Goal: Task Accomplishment & Management: Manage account settings

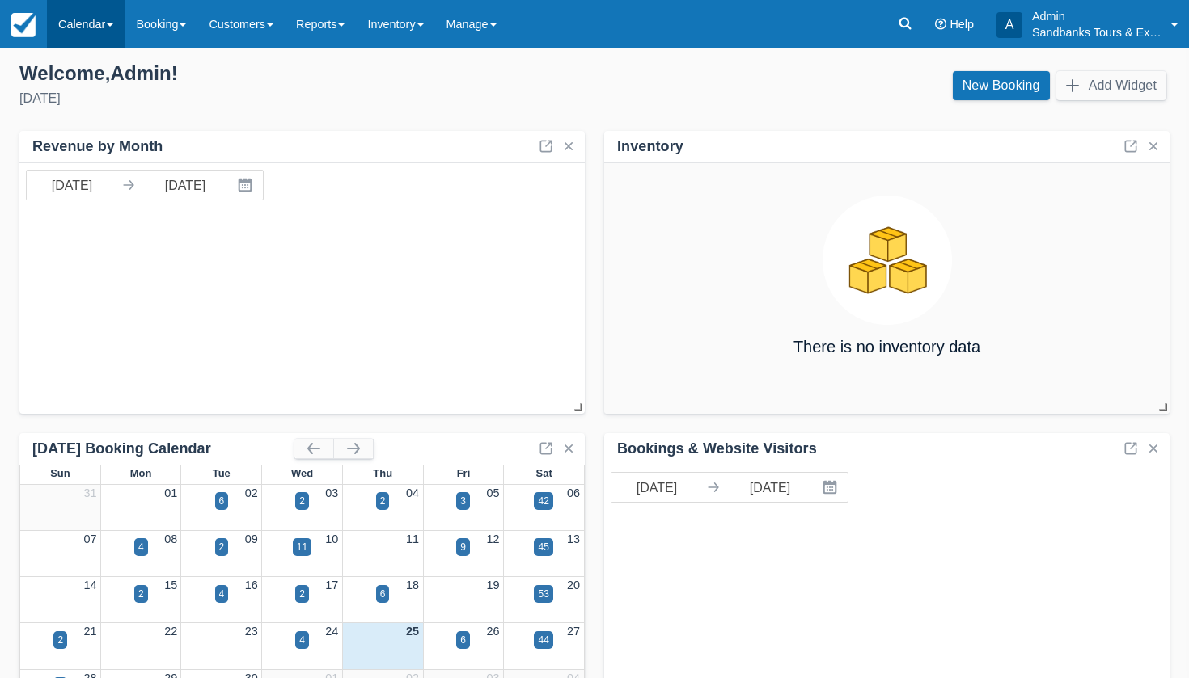
click at [100, 19] on link "Calendar" at bounding box center [86, 24] width 78 height 49
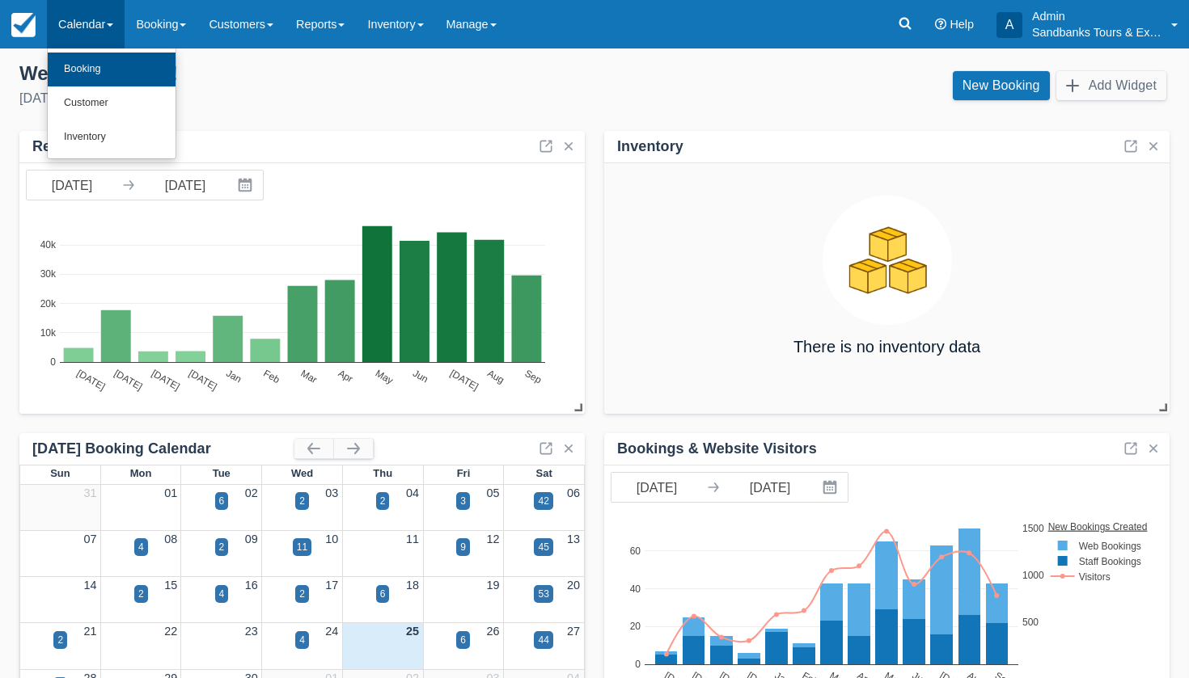
click at [95, 65] on link "Booking" at bounding box center [112, 70] width 128 height 34
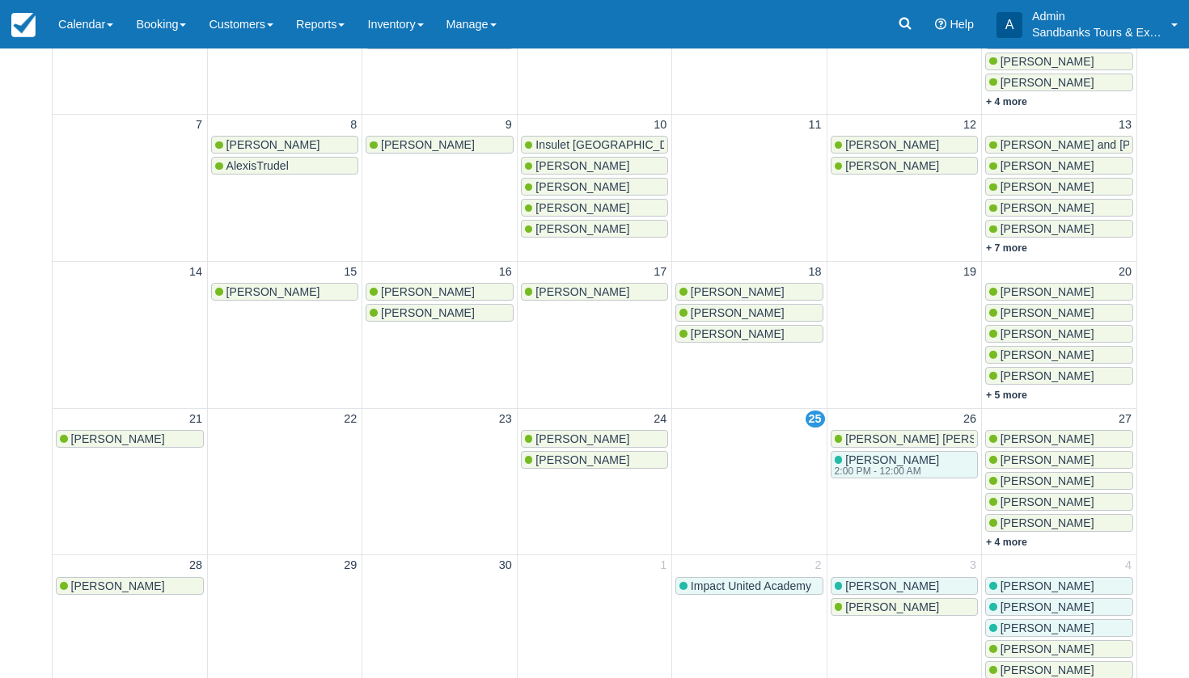
scroll to position [346, 0]
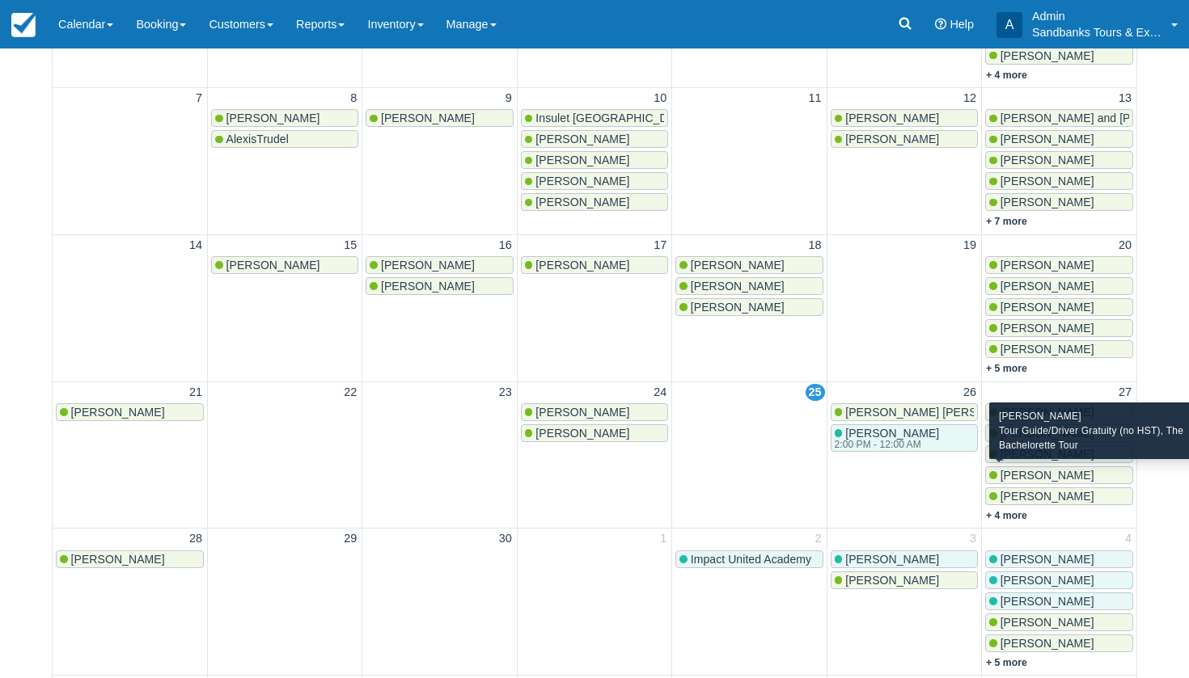
click at [1027, 473] on span "[PERSON_NAME]" at bounding box center [1047, 475] width 94 height 13
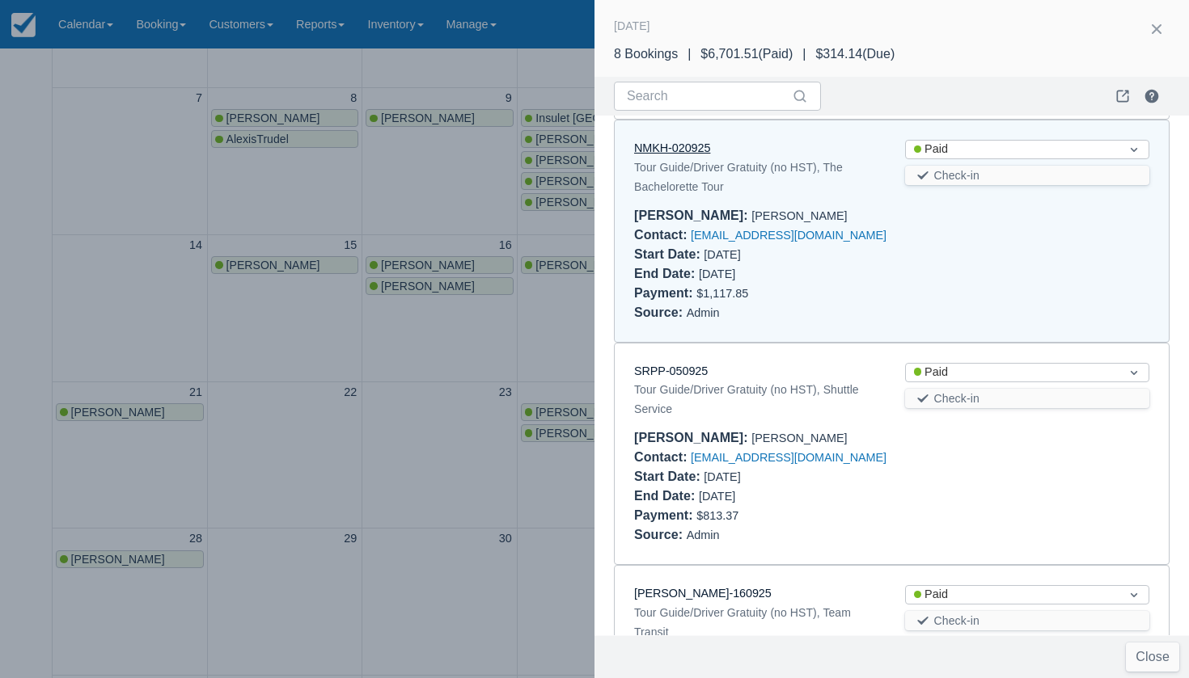
click at [679, 142] on link "NMKH-020925" at bounding box center [672, 148] width 76 height 13
click at [384, 357] on div at bounding box center [594, 339] width 1189 height 678
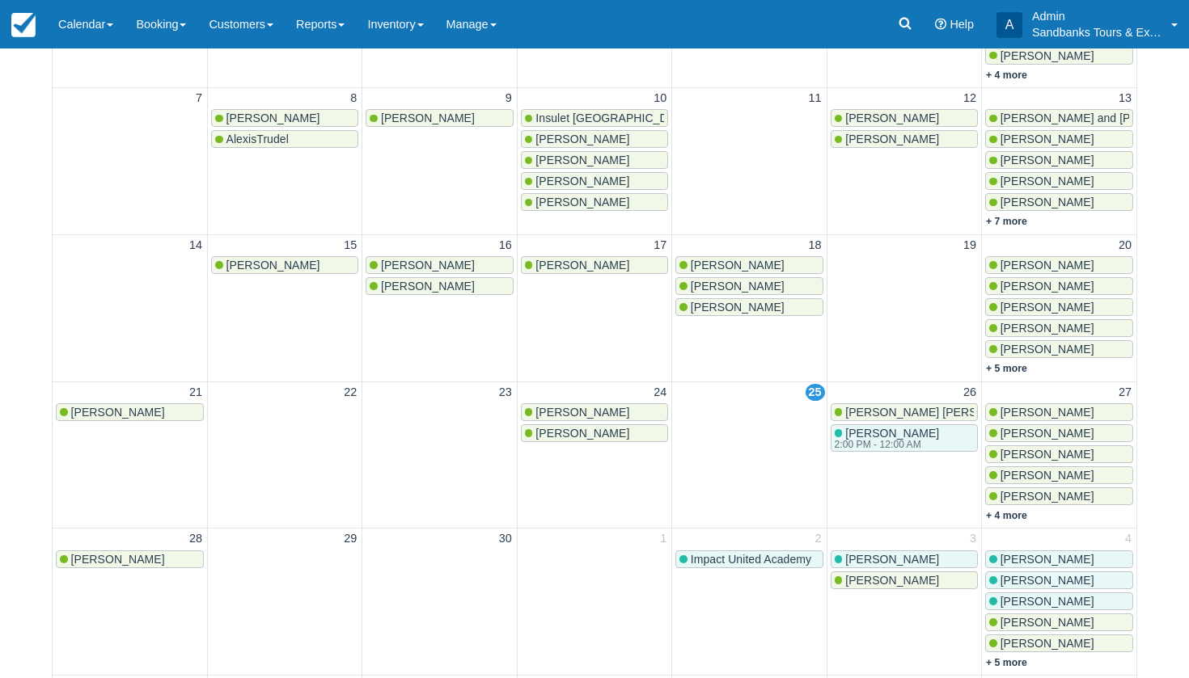
scroll to position [0, 0]
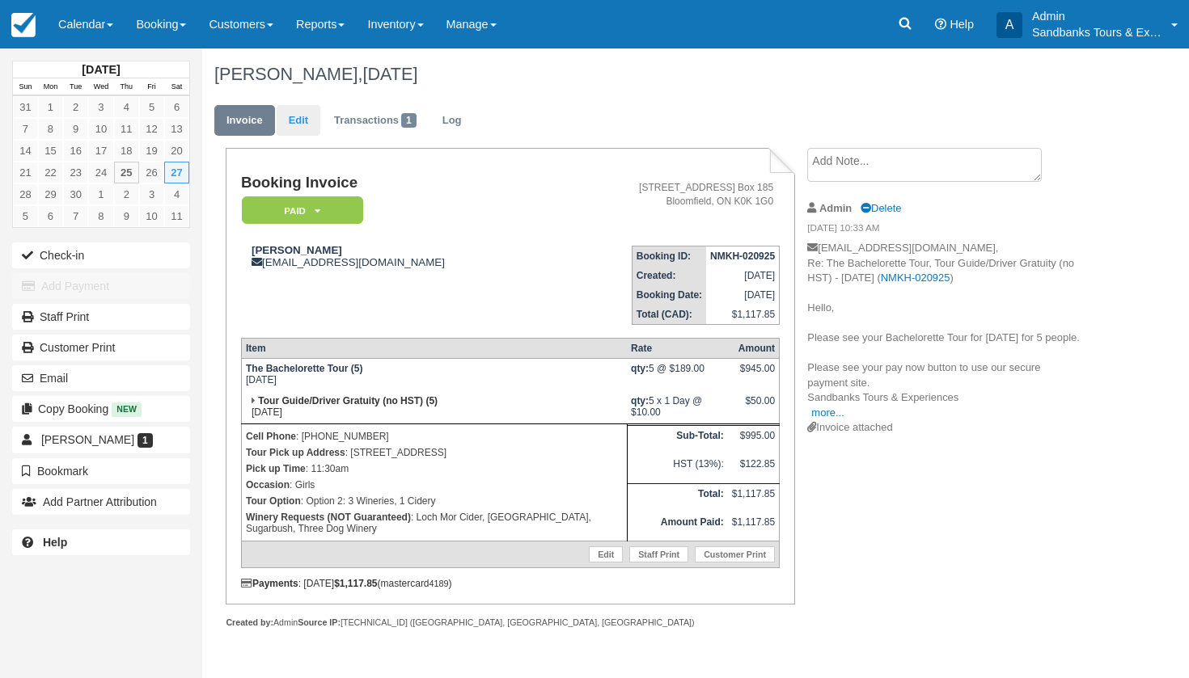
click at [301, 112] on link "Edit" at bounding box center [299, 121] width 44 height 32
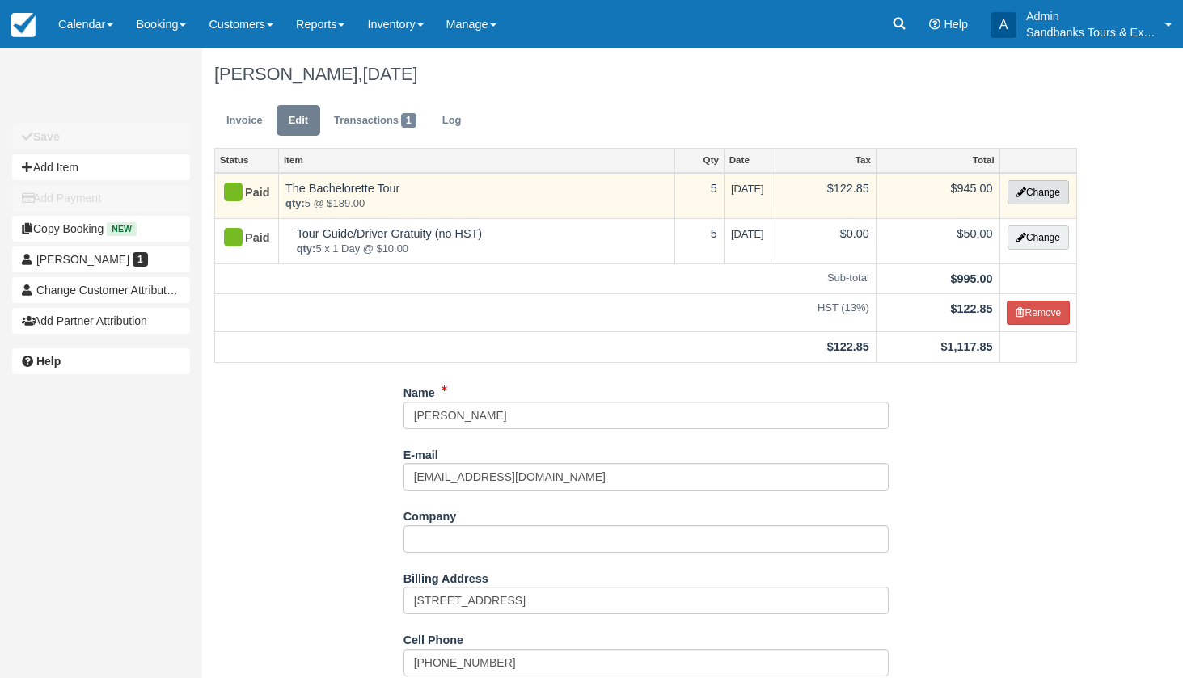
click at [1055, 196] on button "Change" at bounding box center [1038, 192] width 61 height 24
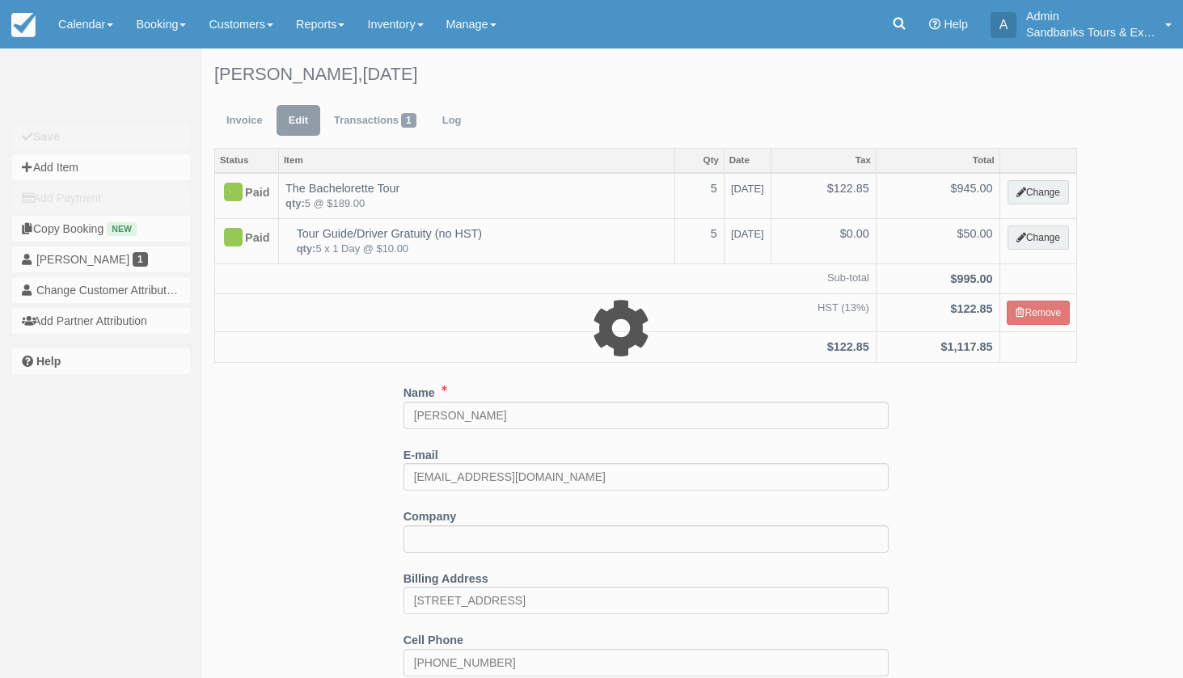
select select "2"
type input "945.00"
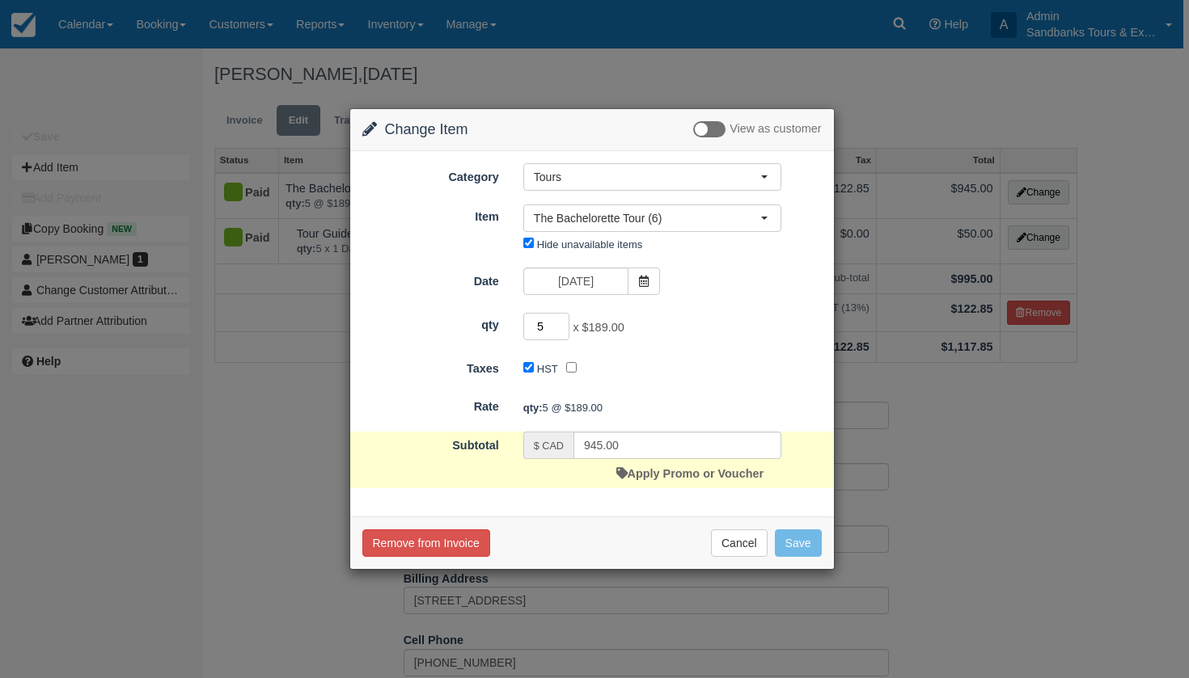
type input "6"
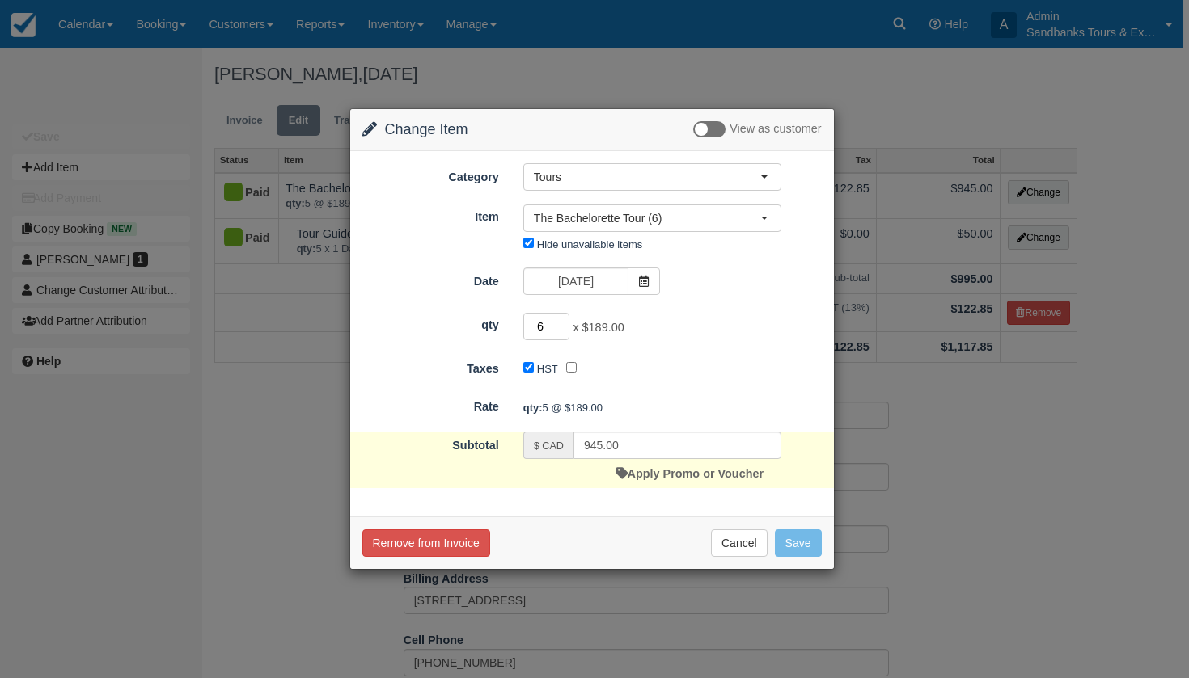
click at [566, 323] on input "6" at bounding box center [546, 326] width 47 height 27
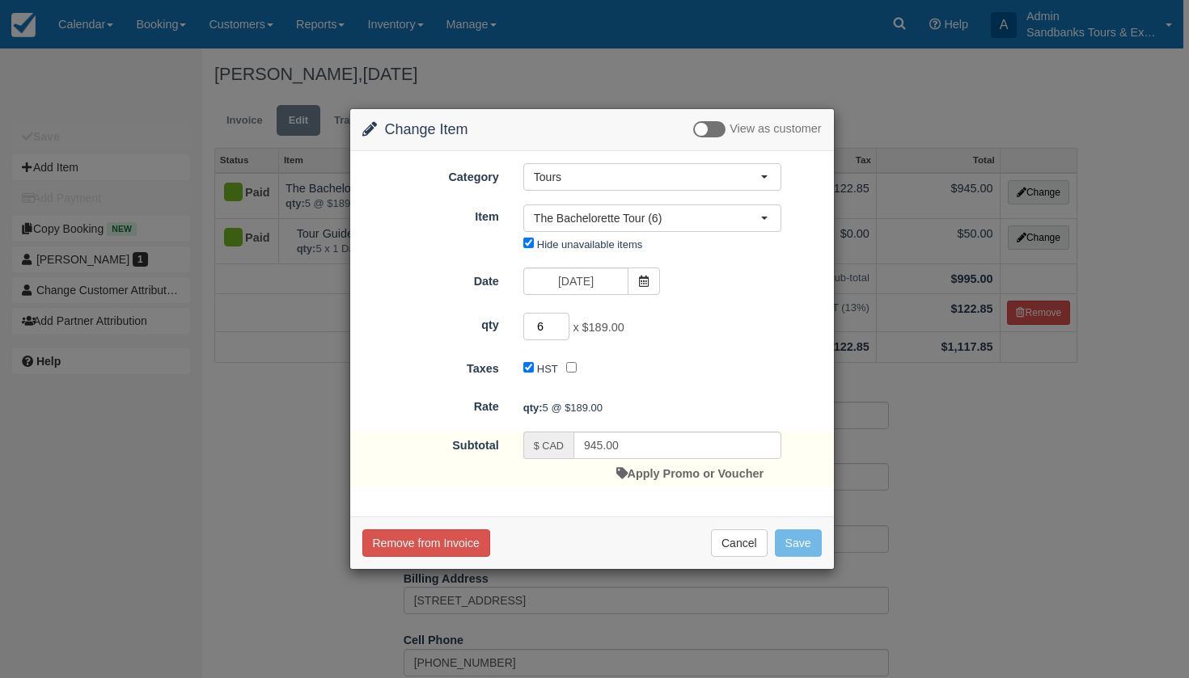
type input "1134.00"
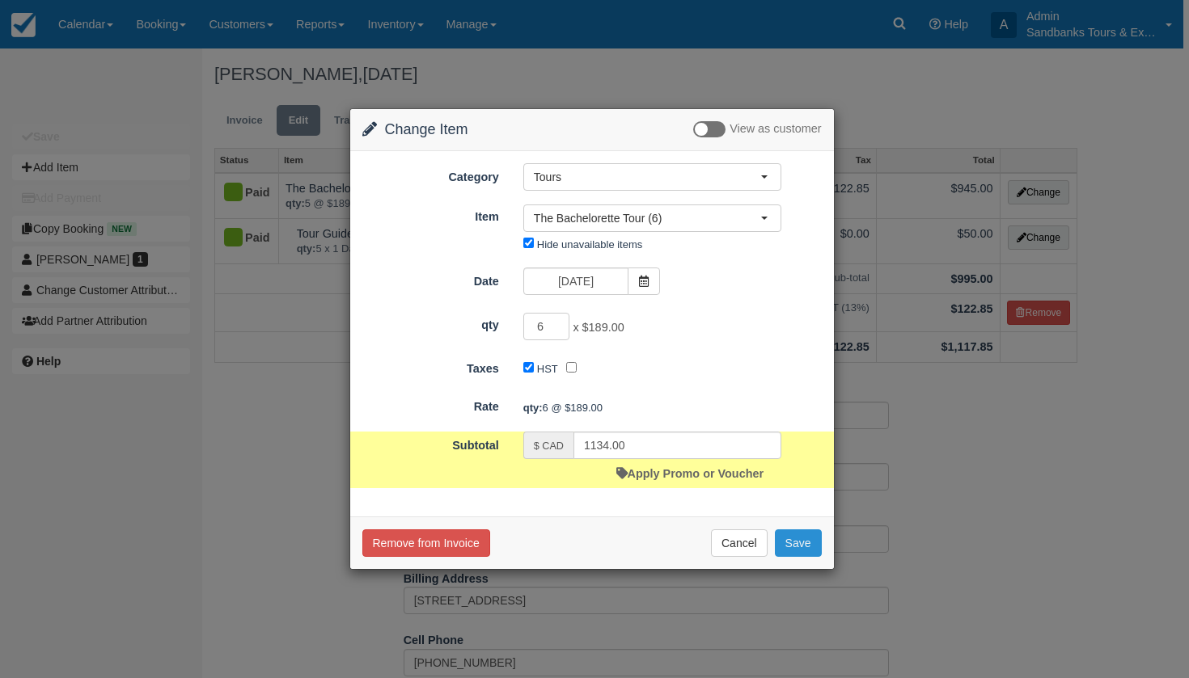
click at [797, 549] on button "Save" at bounding box center [798, 543] width 47 height 27
checkbox input "false"
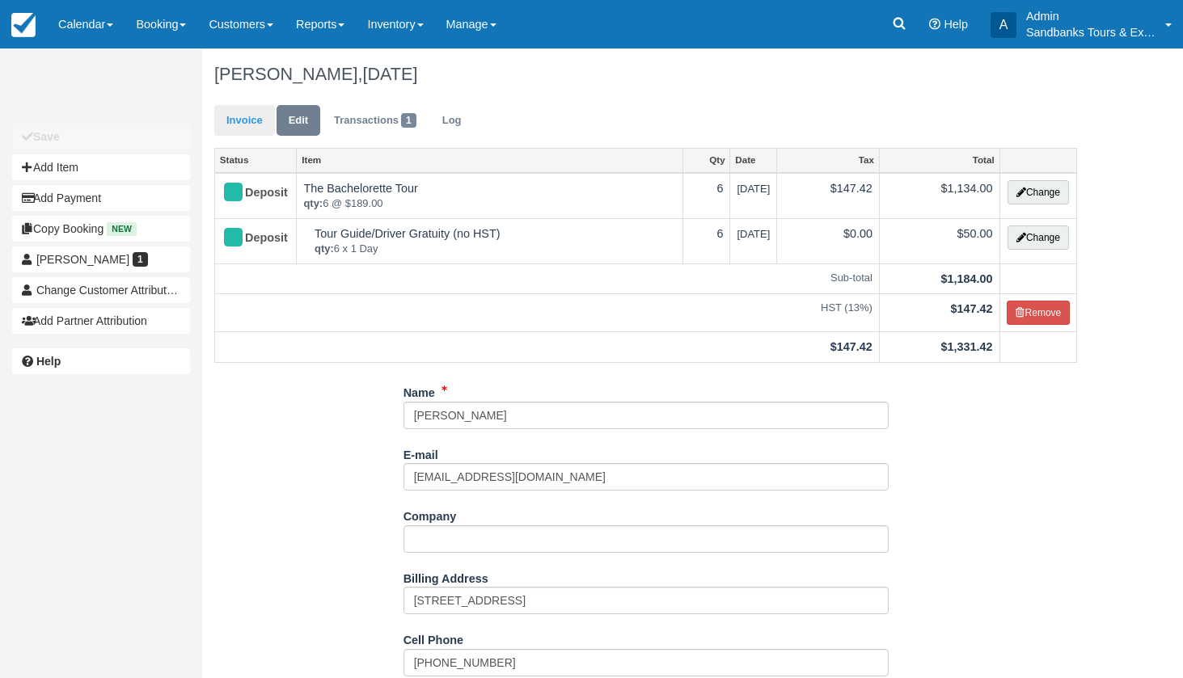
click at [230, 115] on link "Invoice" at bounding box center [244, 121] width 61 height 32
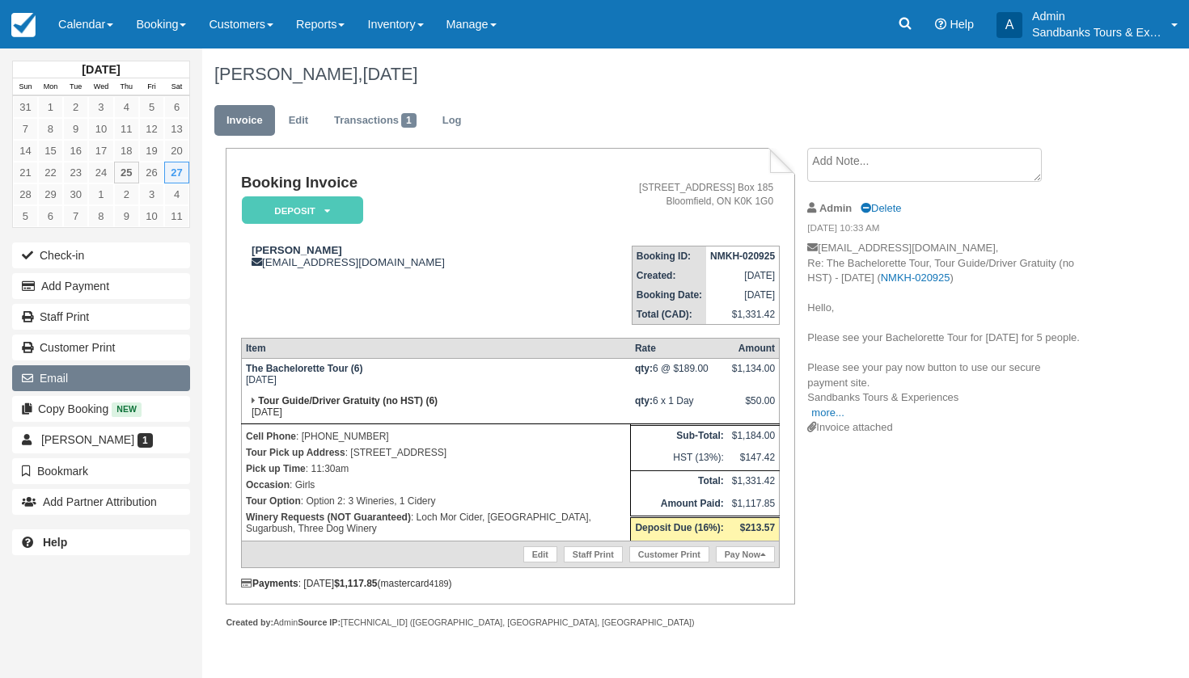
click at [81, 375] on button "Email" at bounding box center [101, 379] width 178 height 26
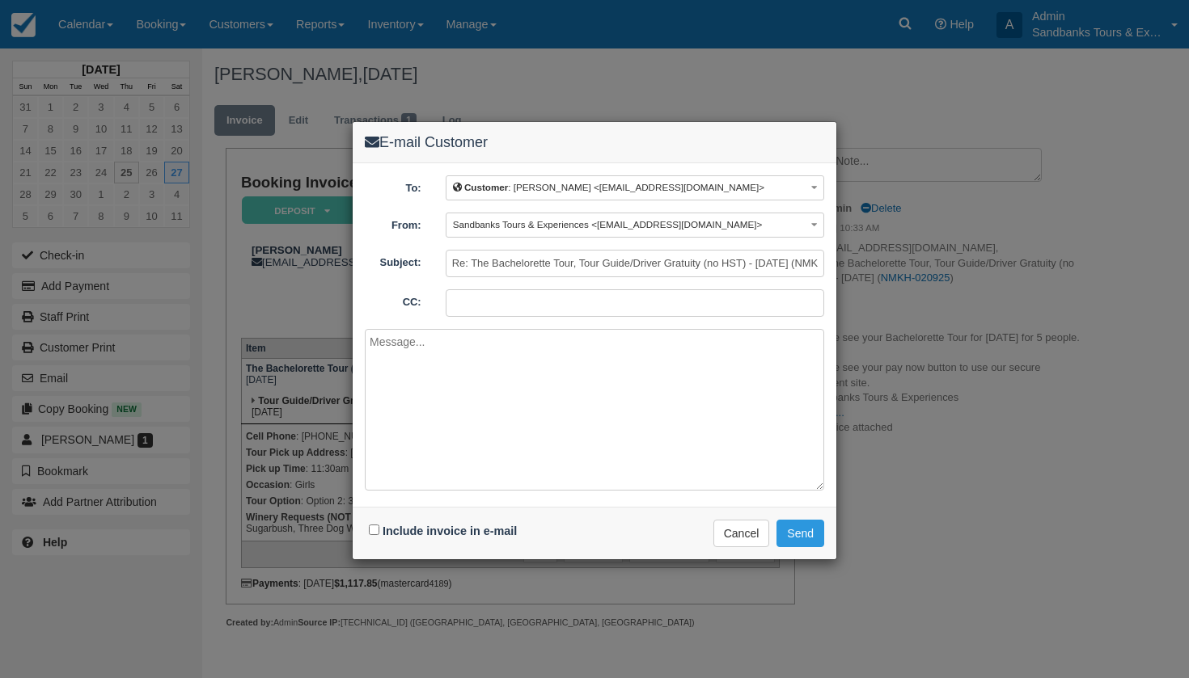
click at [374, 530] on input "Include invoice in e-mail" at bounding box center [374, 530] width 11 height 11
checkbox input "true"
click at [735, 530] on button "Cancel" at bounding box center [741, 533] width 57 height 27
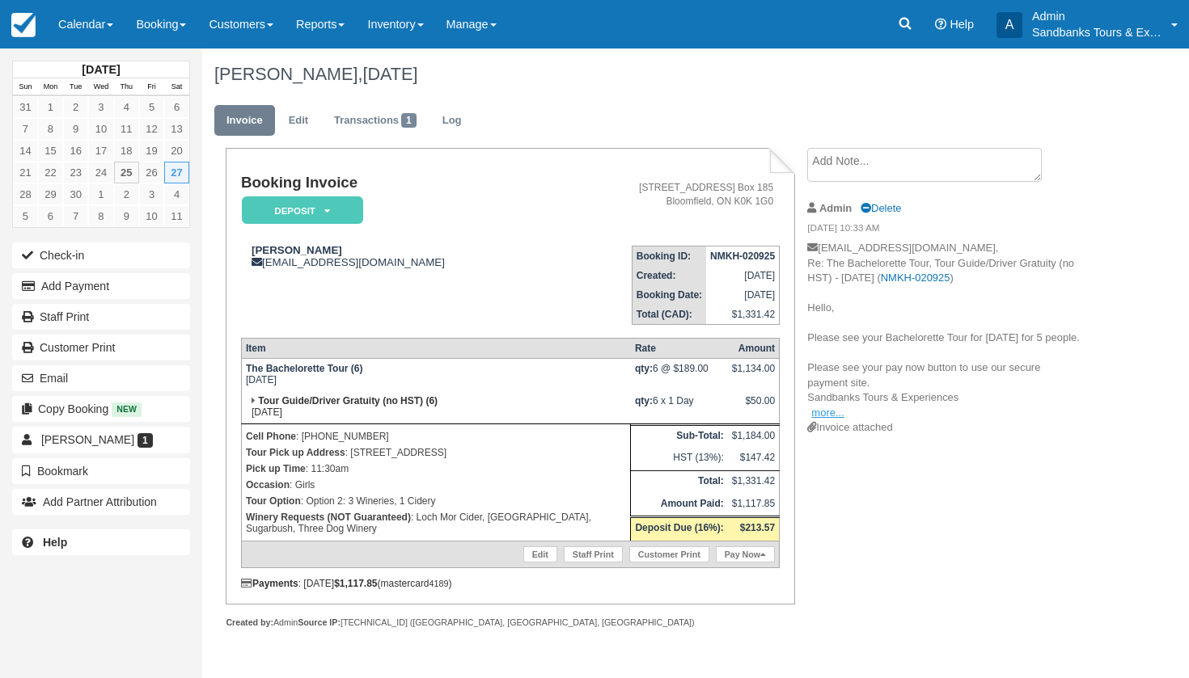
click at [815, 419] on link "more..." at bounding box center [827, 413] width 32 height 12
click at [75, 383] on button "Email" at bounding box center [101, 379] width 178 height 26
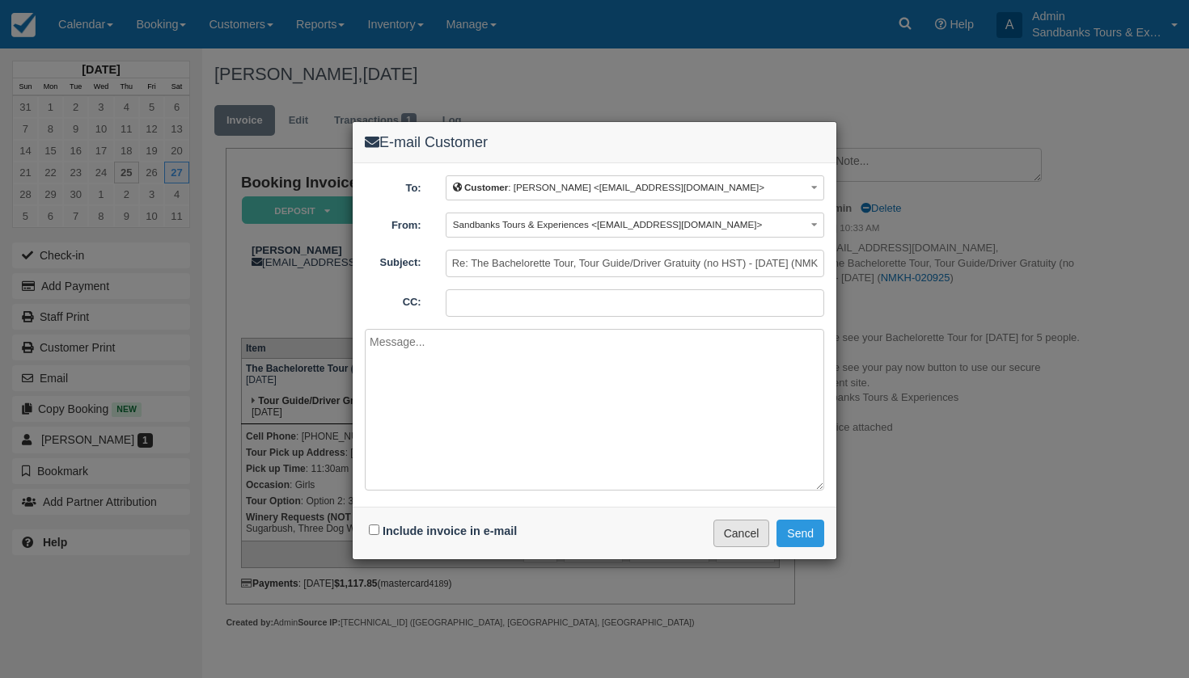
click at [734, 524] on button "Cancel" at bounding box center [741, 533] width 57 height 27
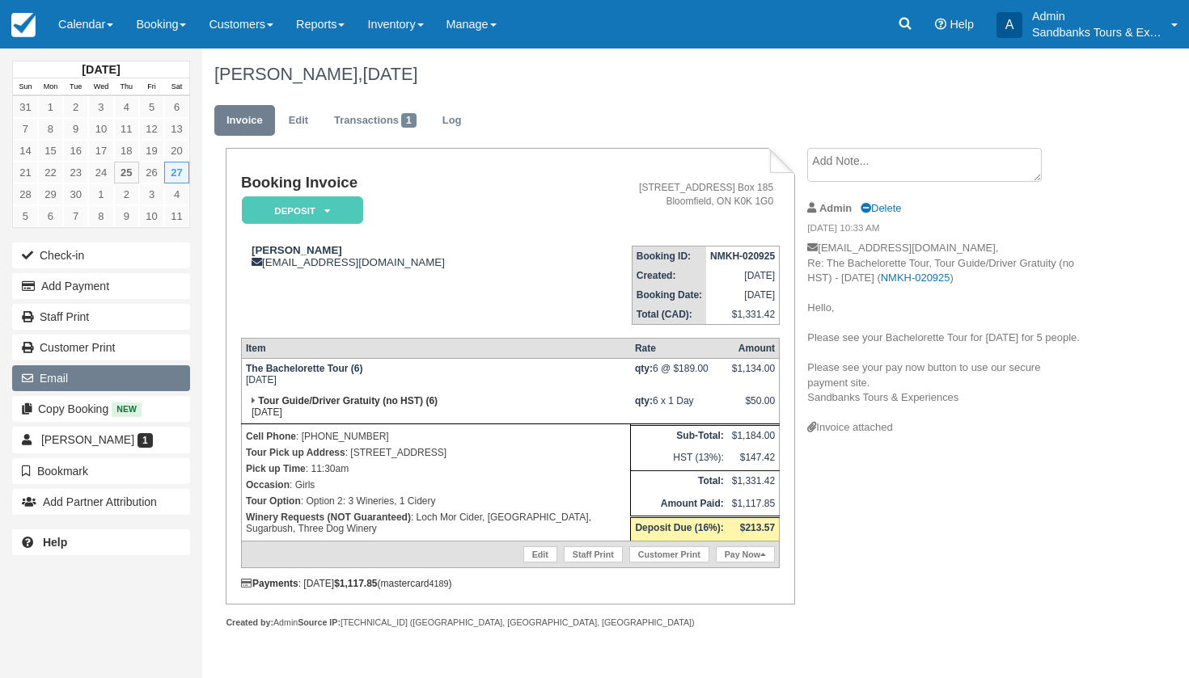
click at [121, 384] on button "Email" at bounding box center [101, 379] width 178 height 26
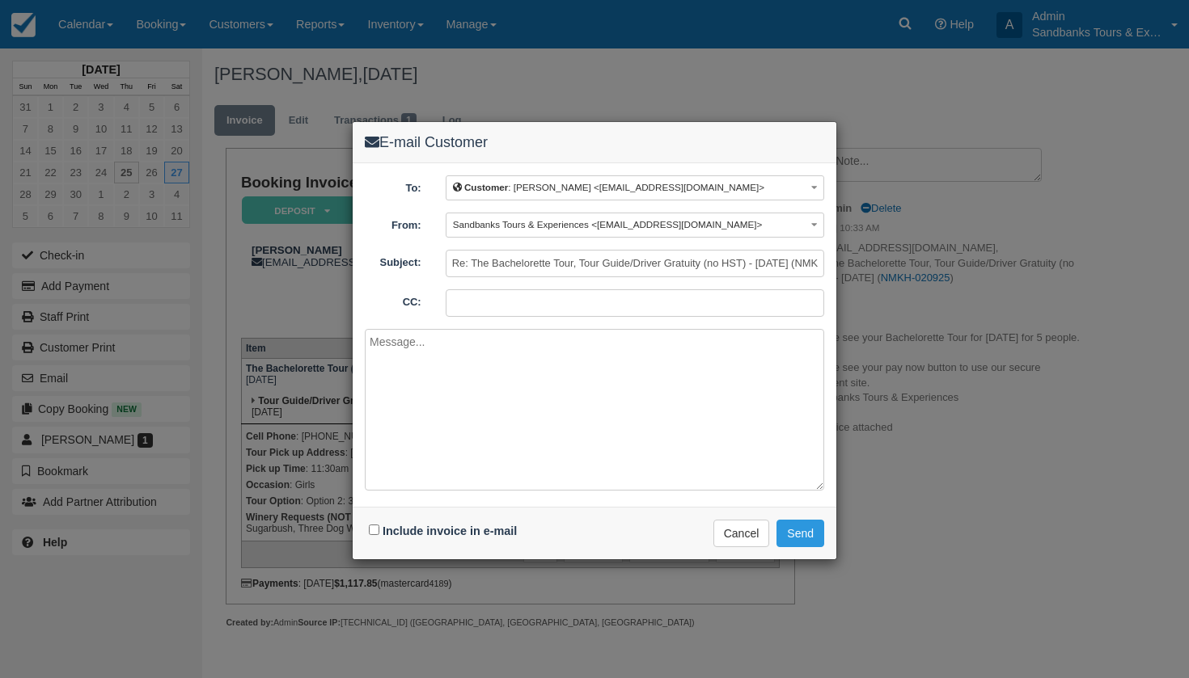
click at [375, 533] on input "Include invoice in e-mail" at bounding box center [374, 530] width 11 height 11
checkbox input "true"
click at [721, 525] on button "Cancel" at bounding box center [741, 533] width 57 height 27
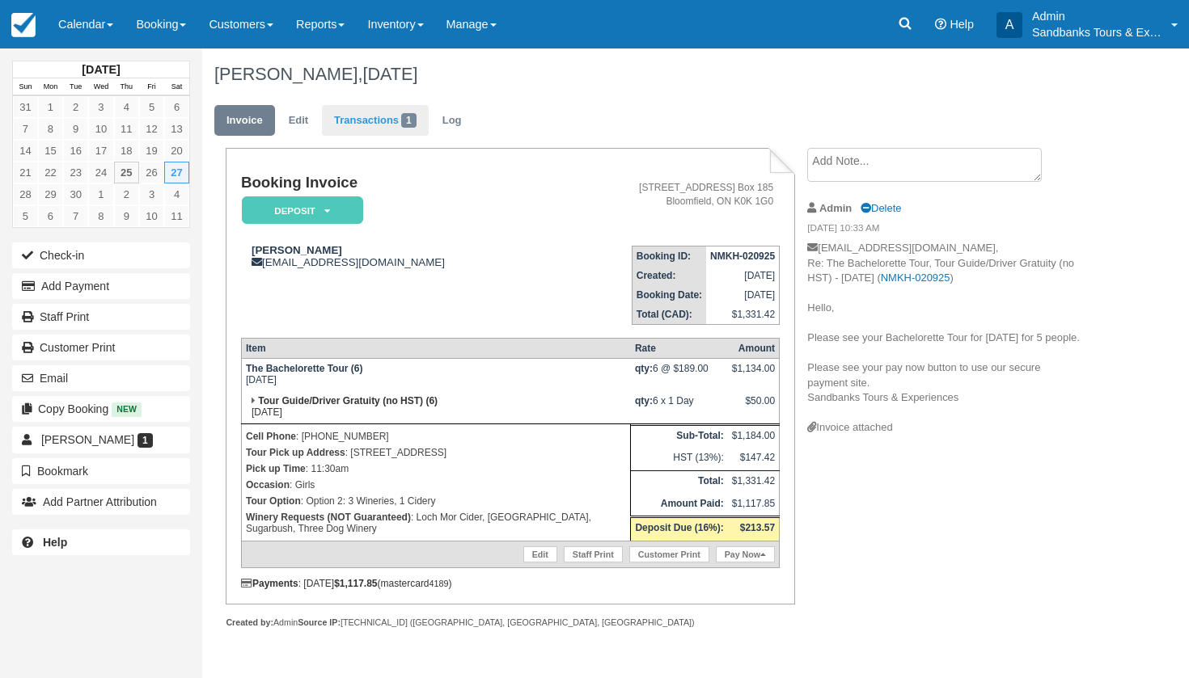
click at [391, 129] on link "Transactions 1" at bounding box center [375, 121] width 107 height 32
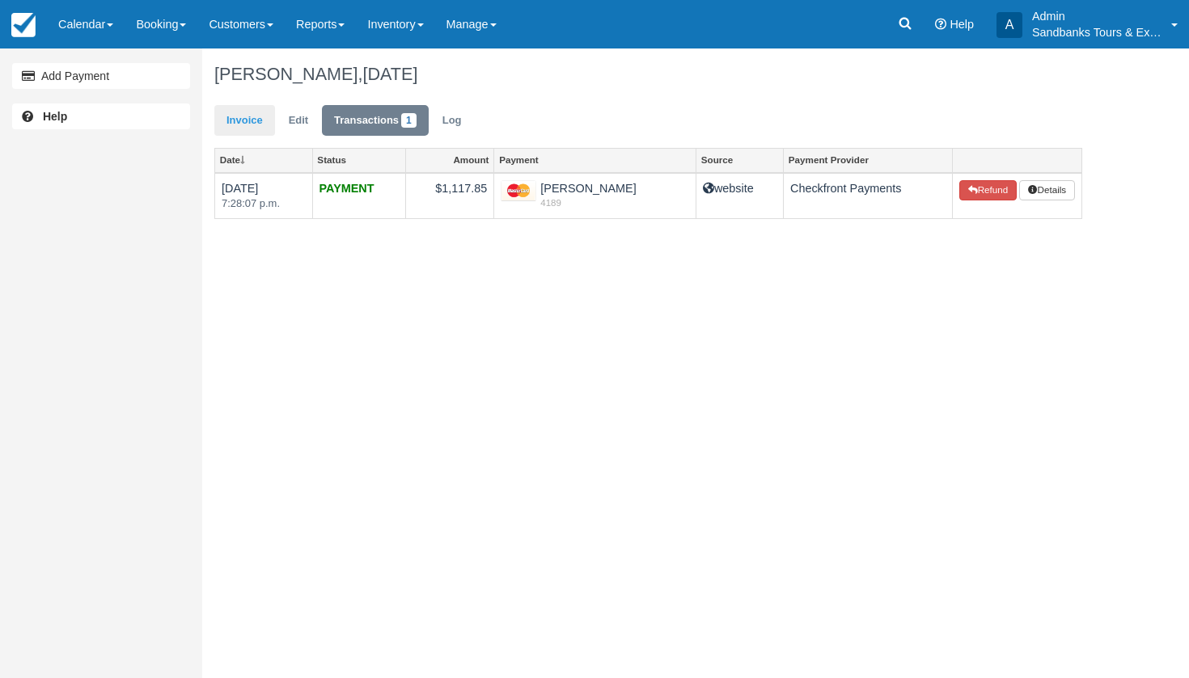
click at [252, 125] on link "Invoice" at bounding box center [244, 121] width 61 height 32
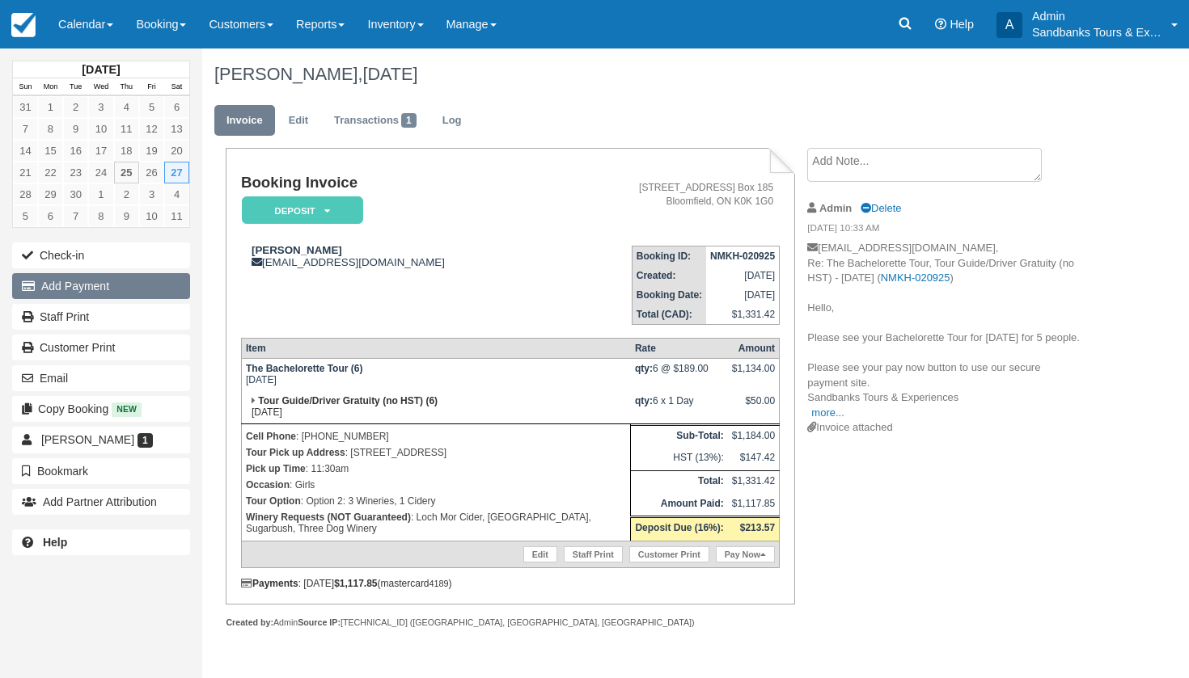
click at [88, 279] on button "Add Payment" at bounding box center [101, 286] width 178 height 26
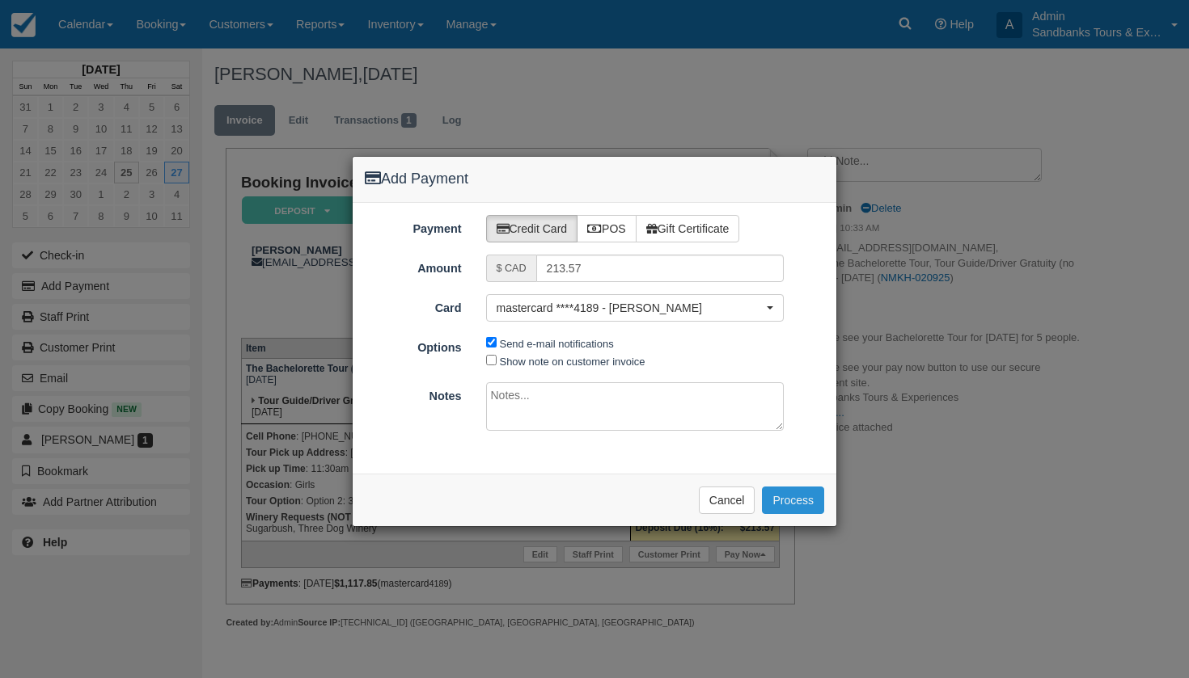
click at [806, 501] on button "Process" at bounding box center [793, 500] width 62 height 27
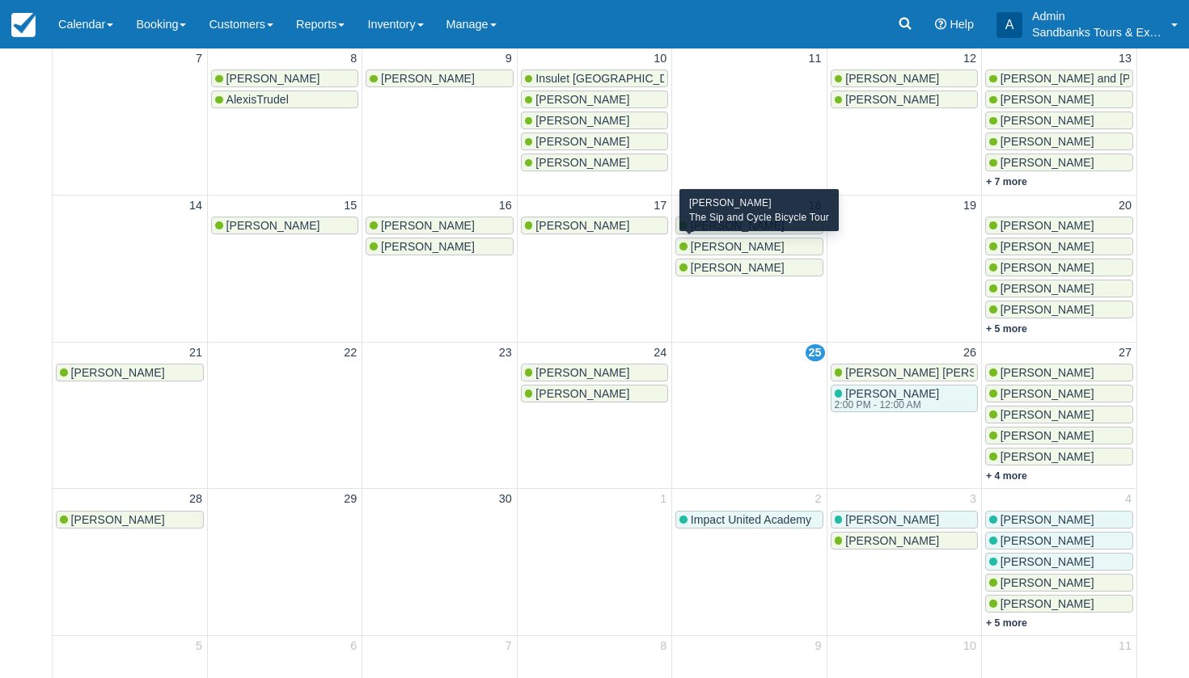
scroll to position [387, 0]
click at [1017, 472] on link "+ 4 more" at bounding box center [1006, 475] width 41 height 11
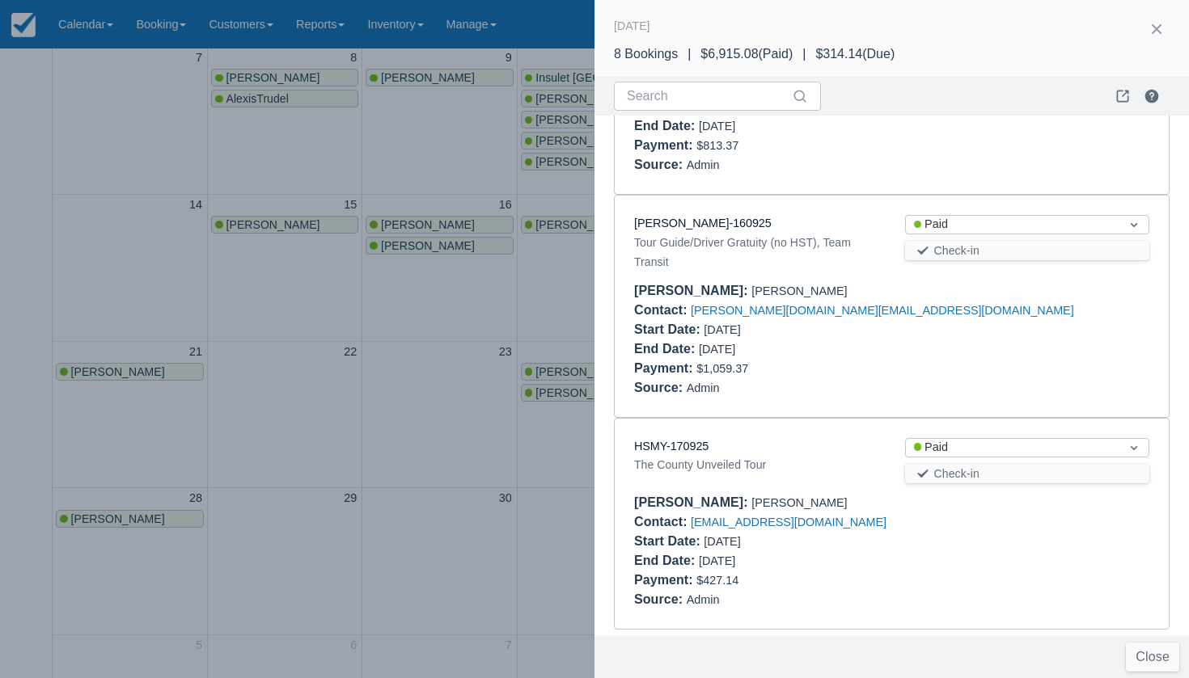
scroll to position [1228, 0]
click at [661, 441] on link "HSMY-170925" at bounding box center [671, 447] width 74 height 13
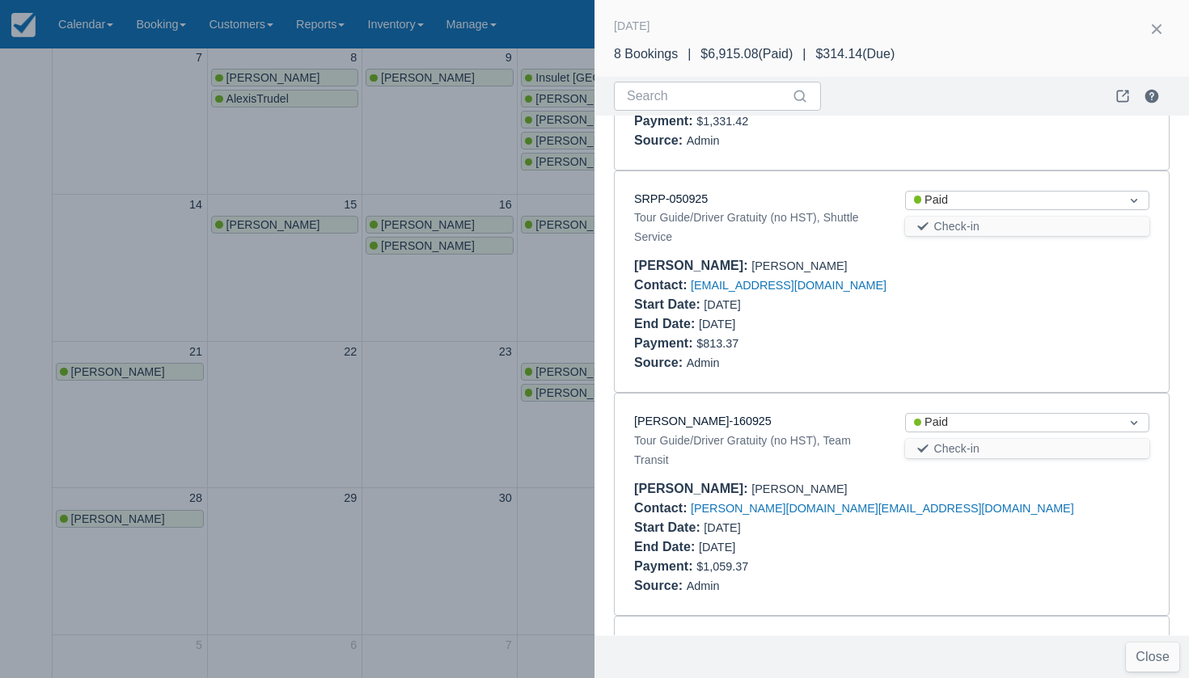
scroll to position [1025, 0]
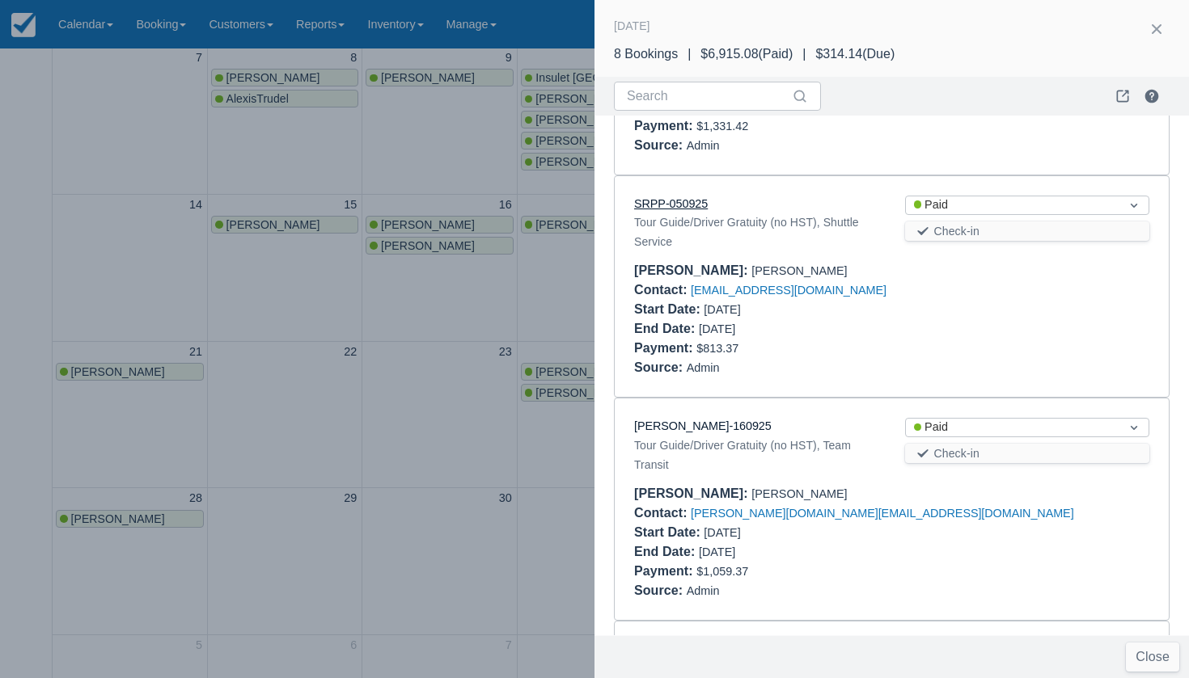
click at [675, 197] on link "SRPP-050925" at bounding box center [671, 203] width 74 height 13
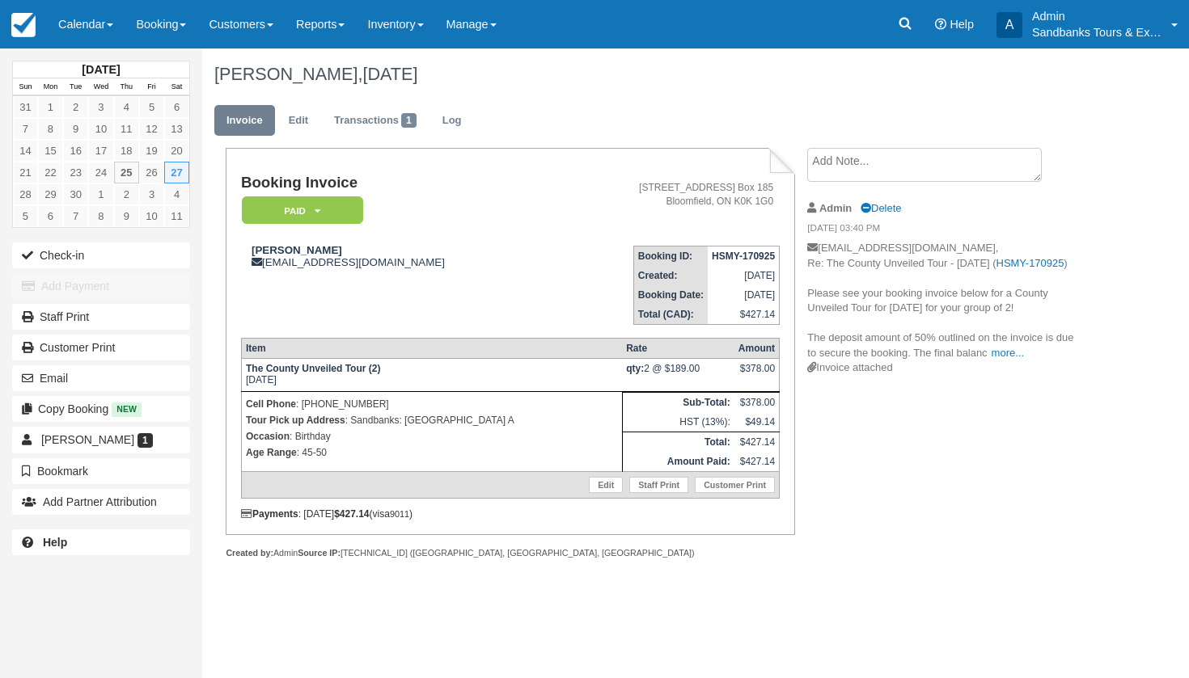
drag, startPoint x: 529, startPoint y: 425, endPoint x: 352, endPoint y: 428, distance: 177.1
click at [352, 428] on p "Tour Pick up Address : [GEOGRAPHIC_DATA]: [GEOGRAPHIC_DATA] A" at bounding box center [432, 420] width 372 height 16
copy p "Sandbanks: [GEOGRAPHIC_DATA] A"
click at [304, 105] on link "Edit" at bounding box center [299, 121] width 44 height 32
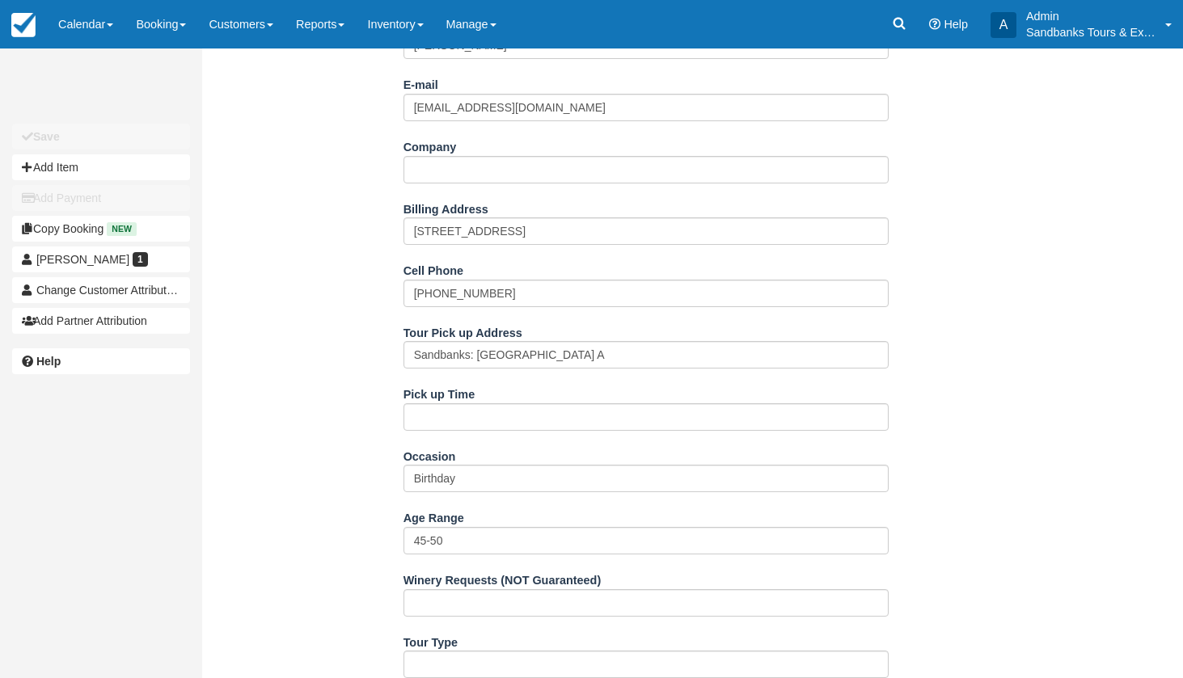
scroll to position [557, 0]
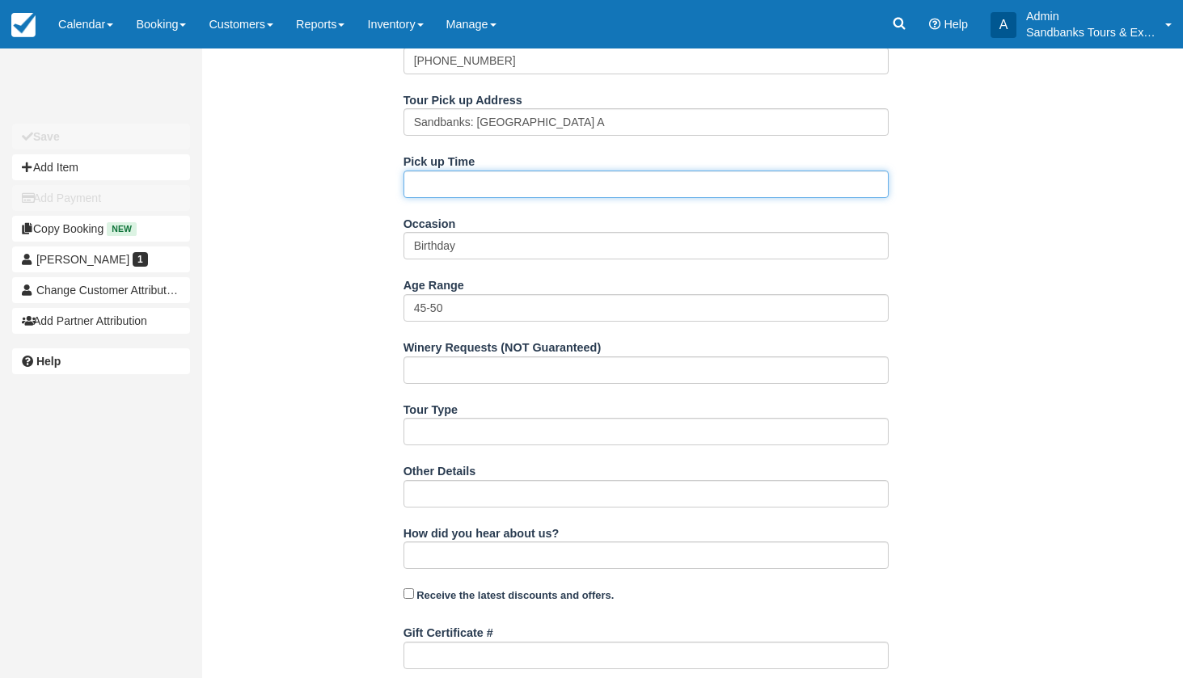
click at [437, 175] on input "Pick up Time" at bounding box center [646, 184] width 485 height 27
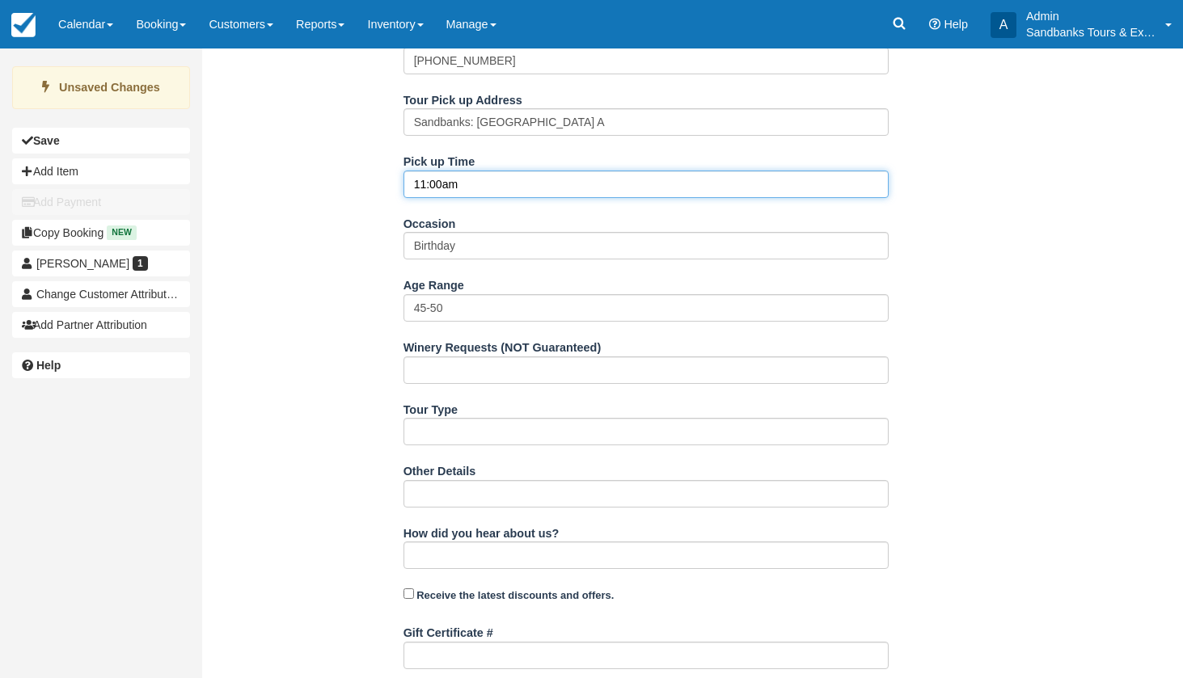
type input "11:00am"
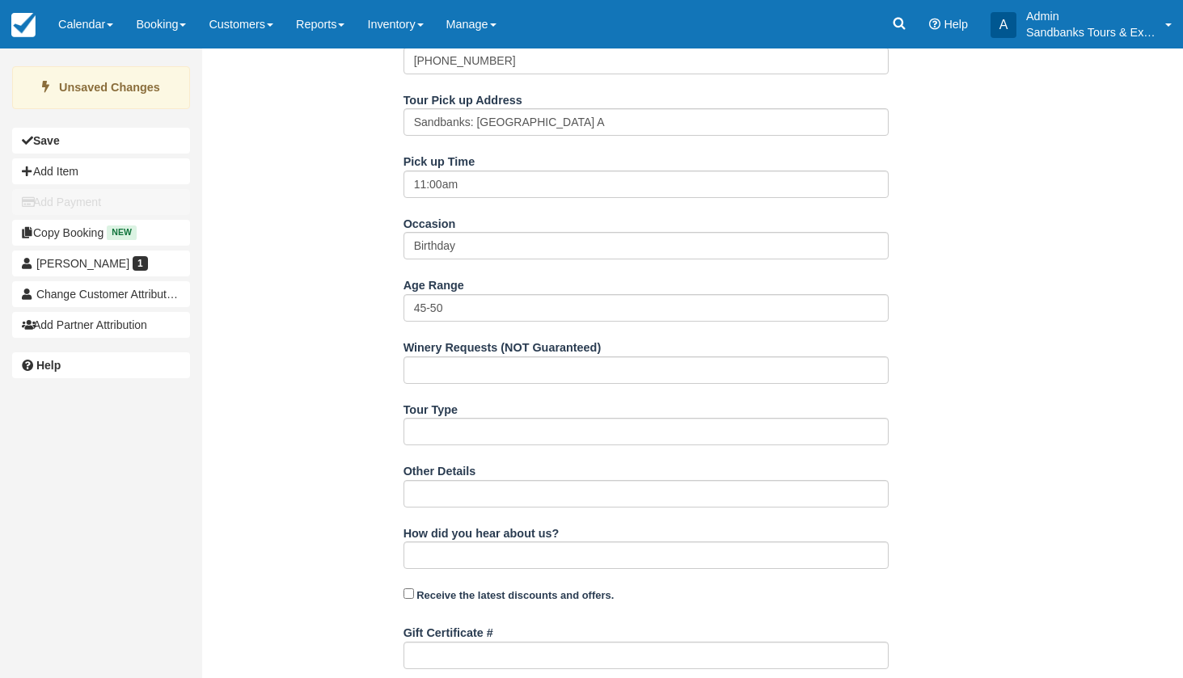
click at [313, 285] on div "Name Brian Holloway E-mail madeinnewfoundland@yahoo.com Did you mean ? Company …" at bounding box center [645, 350] width 887 height 1147
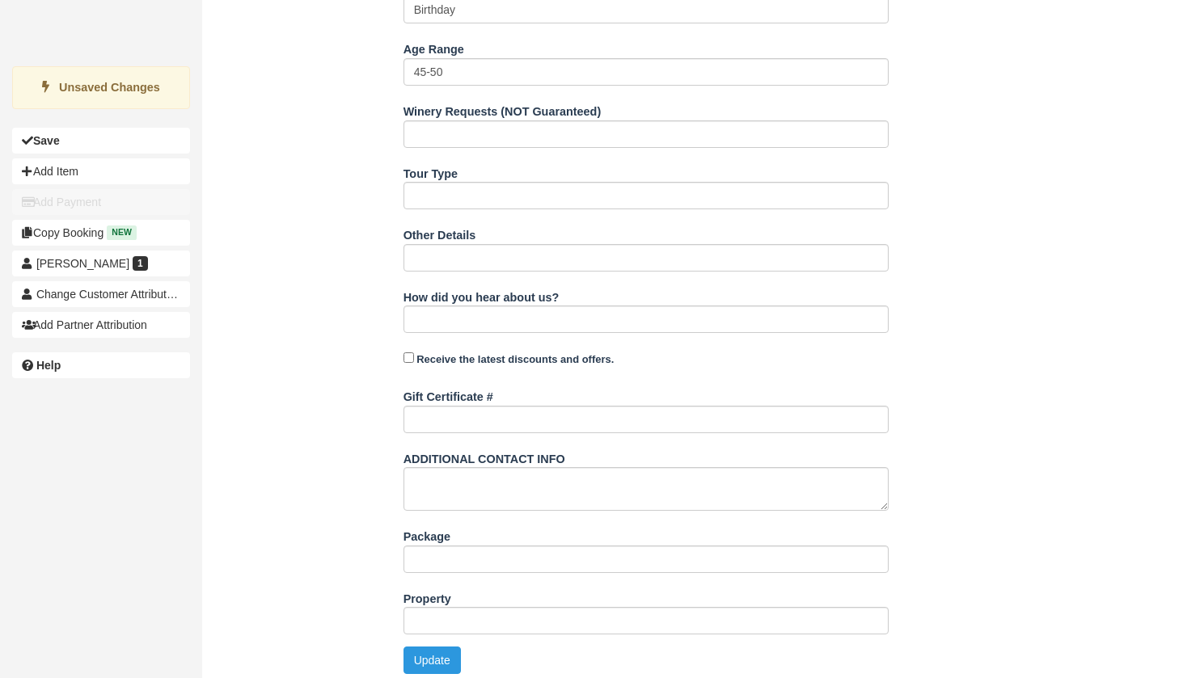
scroll to position [793, 0]
click at [425, 648] on button "Update" at bounding box center [432, 661] width 57 height 27
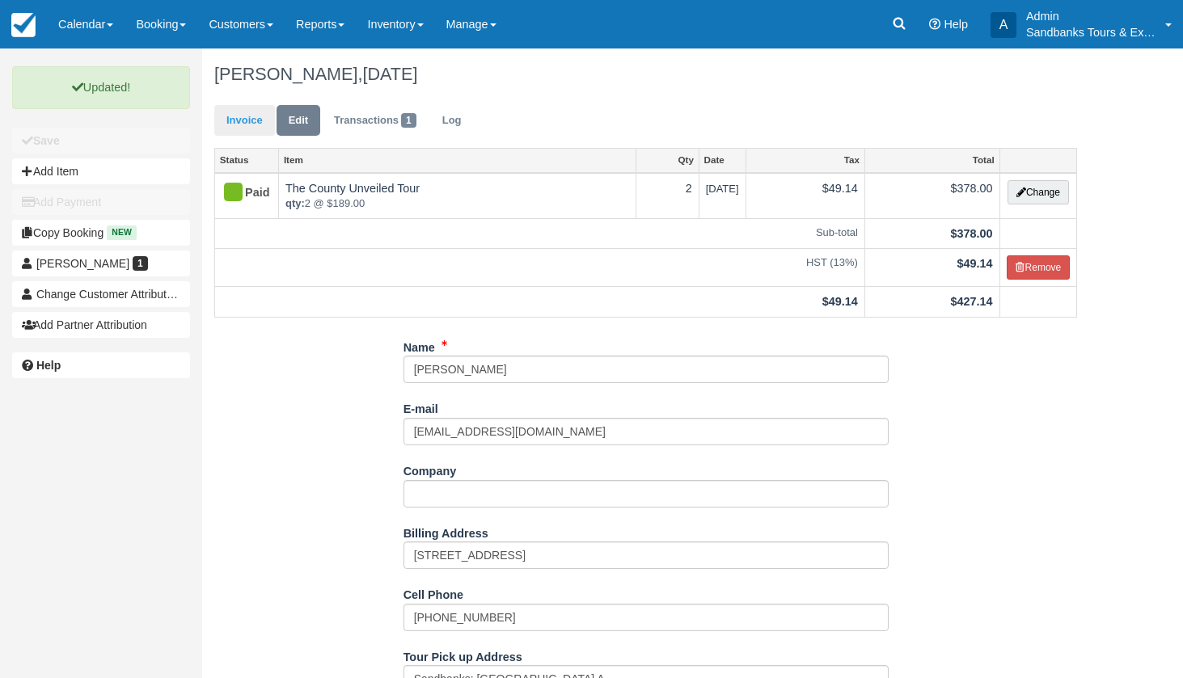
scroll to position [0, 0]
click at [101, 23] on link "Calendar" at bounding box center [86, 24] width 78 height 49
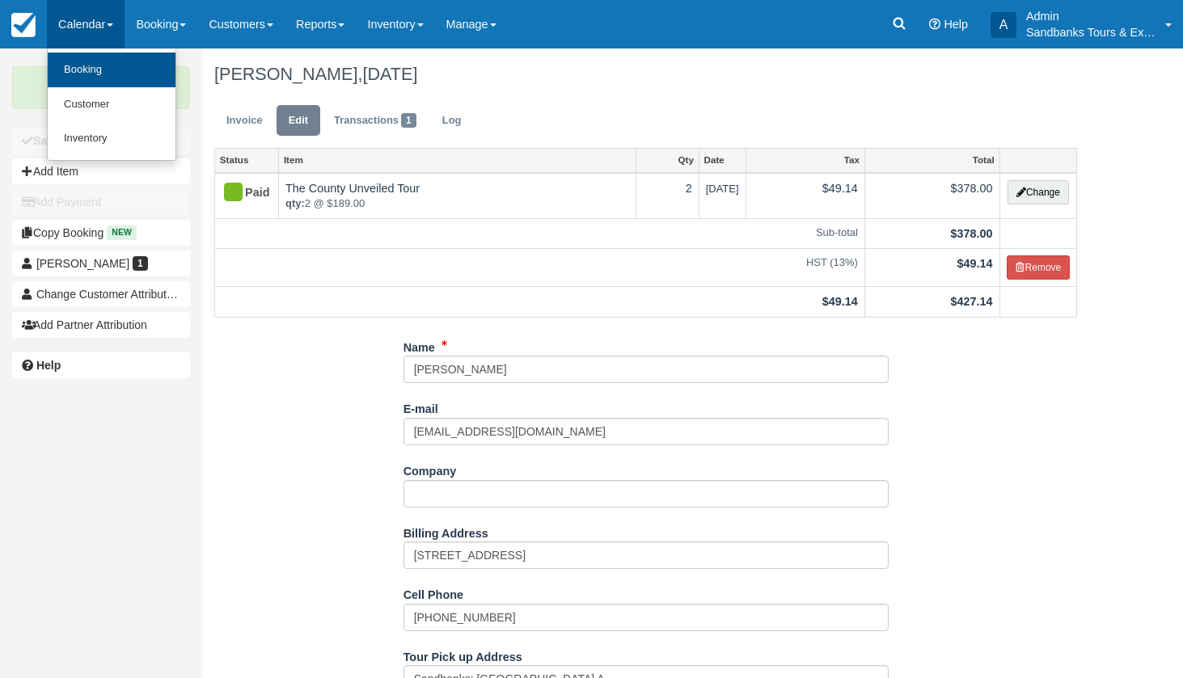
click at [93, 62] on link "Booking" at bounding box center [112, 70] width 128 height 35
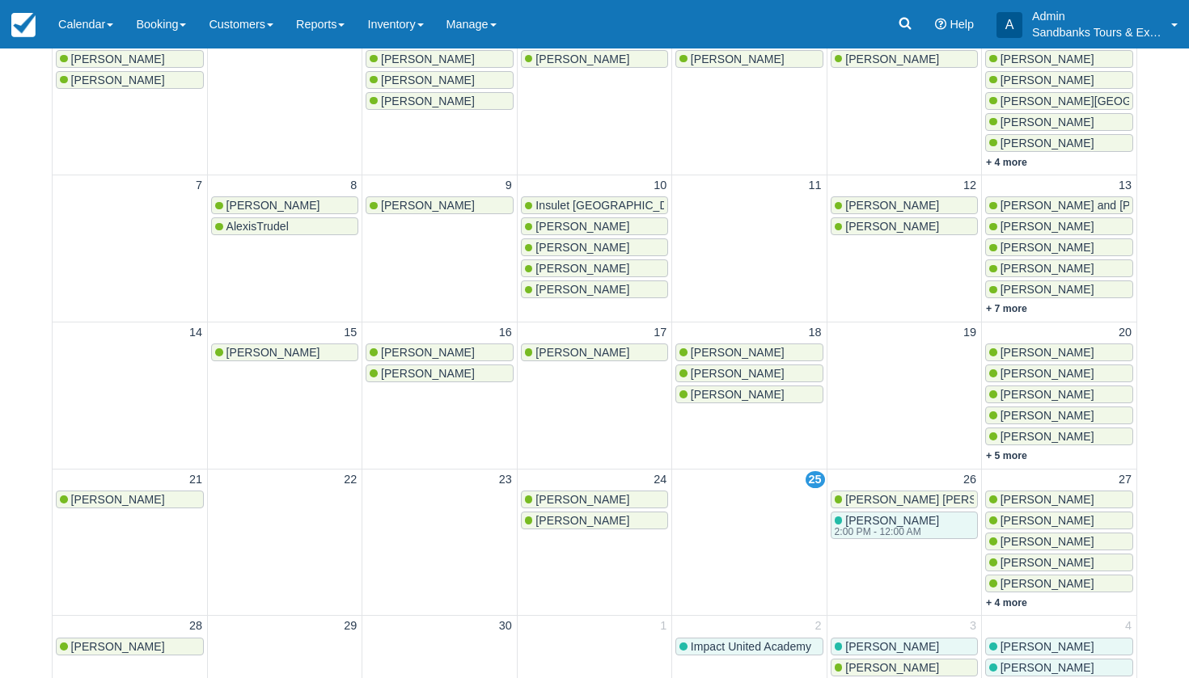
scroll to position [289, 0]
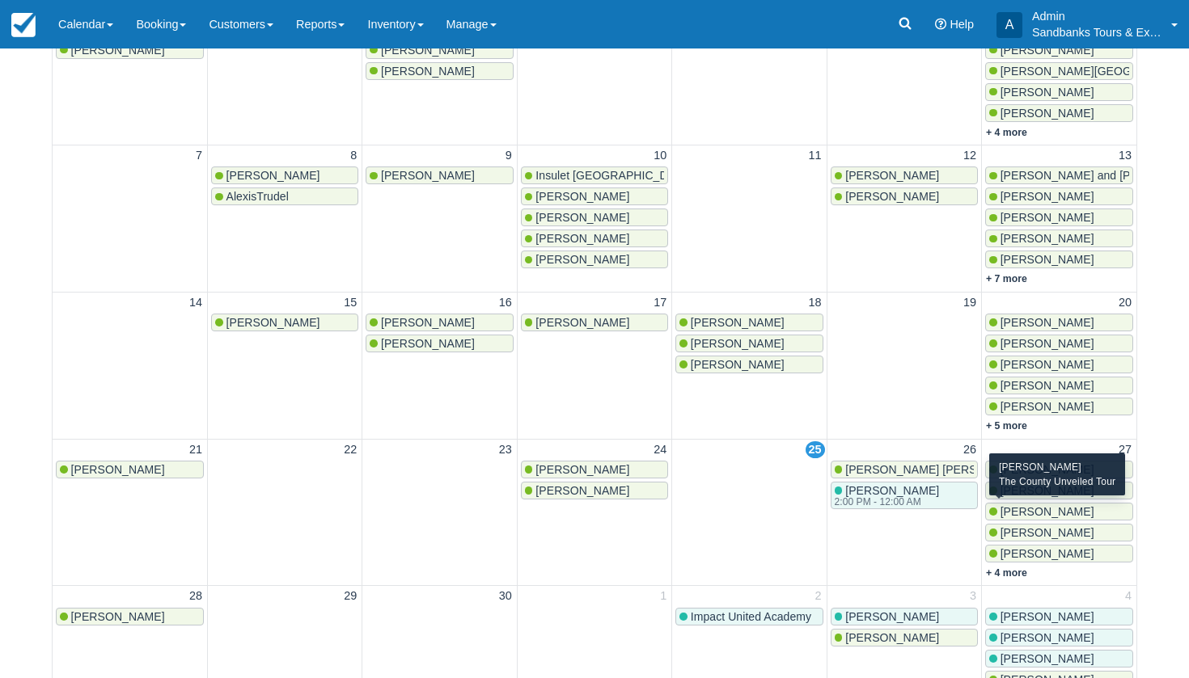
click at [1028, 505] on span "[PERSON_NAME]" at bounding box center [1047, 511] width 94 height 13
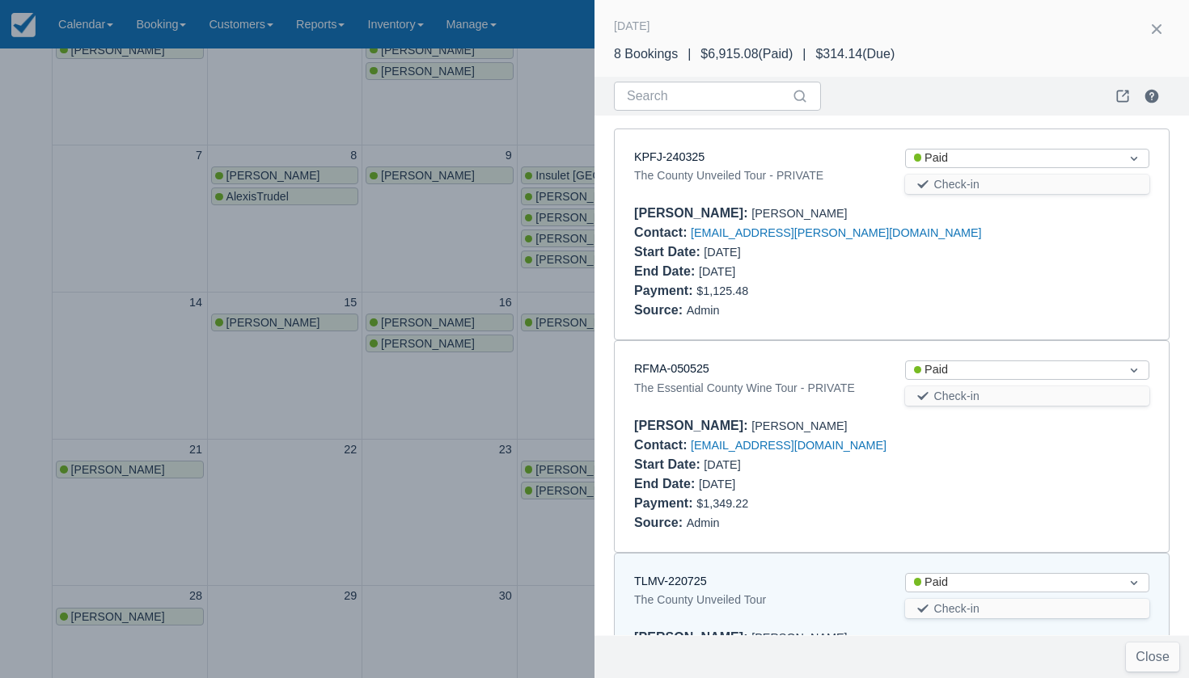
scroll to position [435, 0]
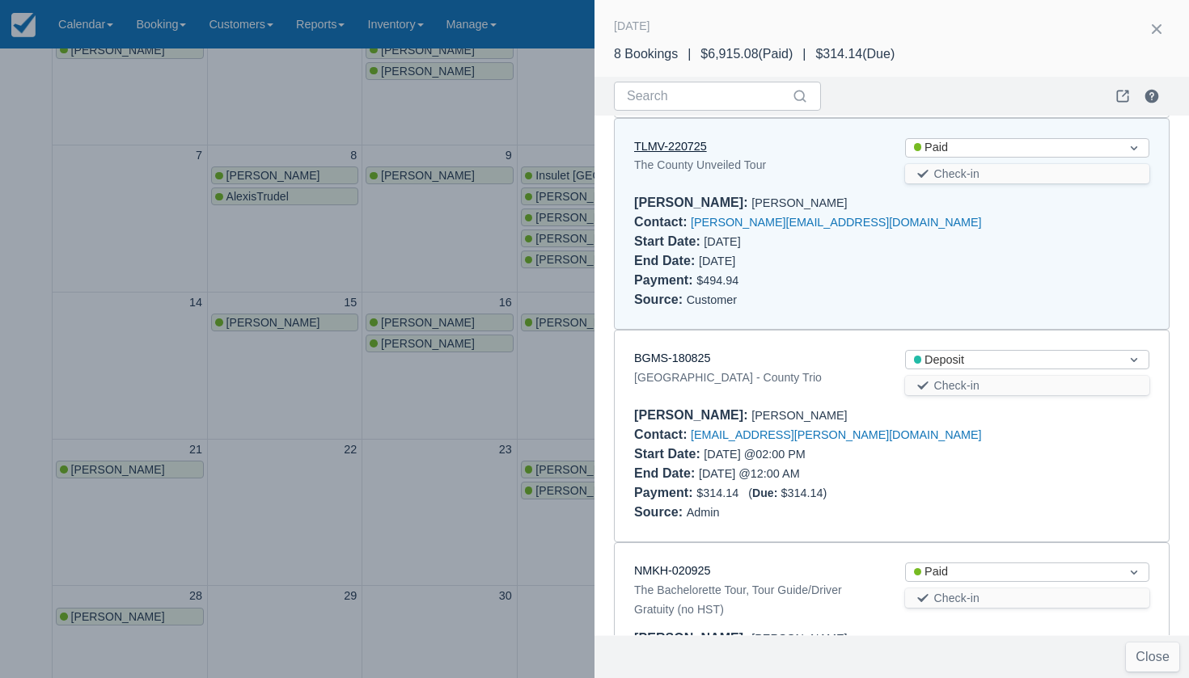
click at [678, 140] on link "TLMV-220725" at bounding box center [670, 146] width 73 height 13
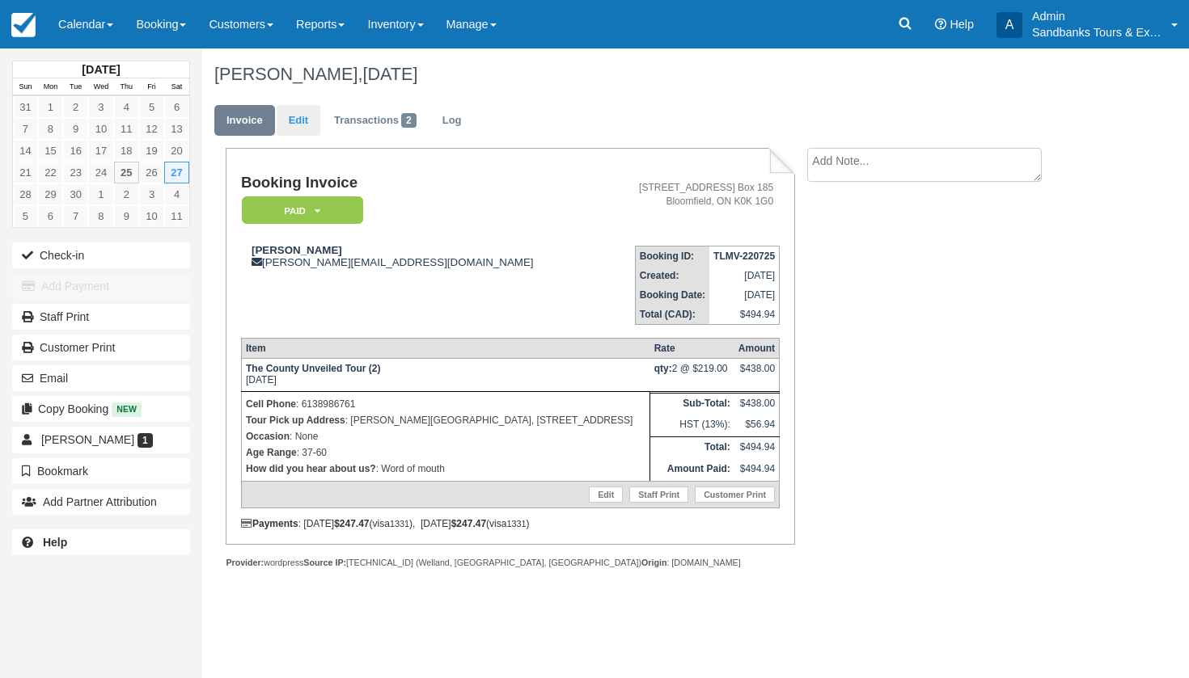
click at [295, 113] on link "Edit" at bounding box center [299, 121] width 44 height 32
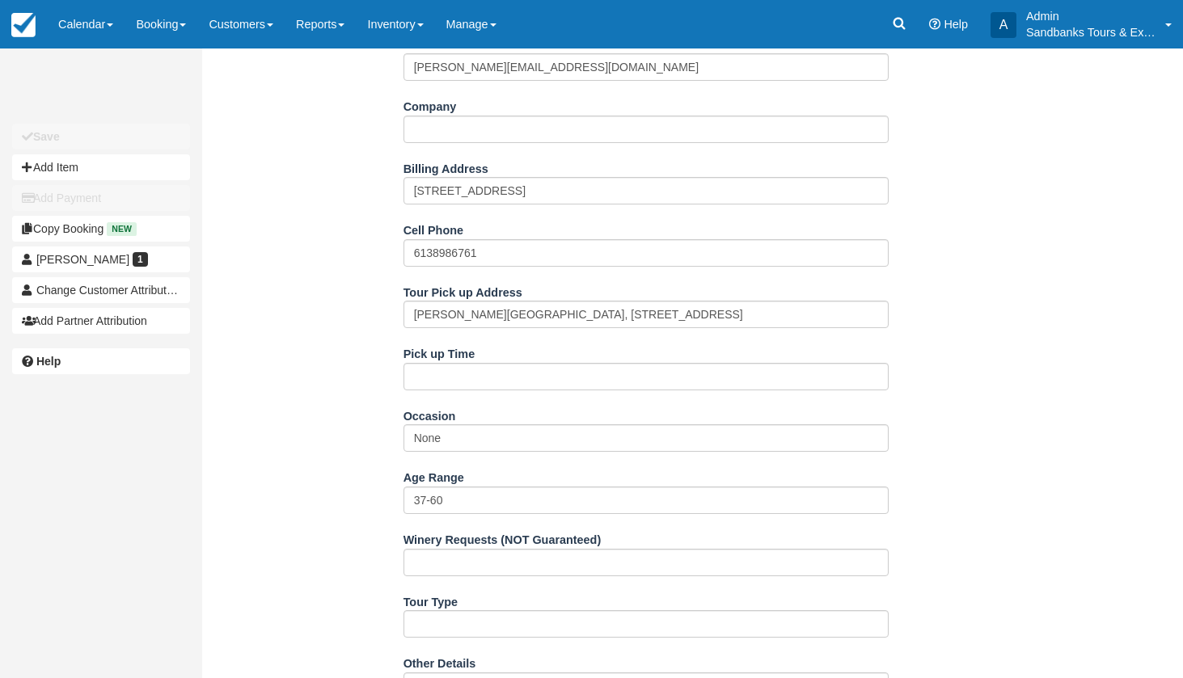
scroll to position [378, 0]
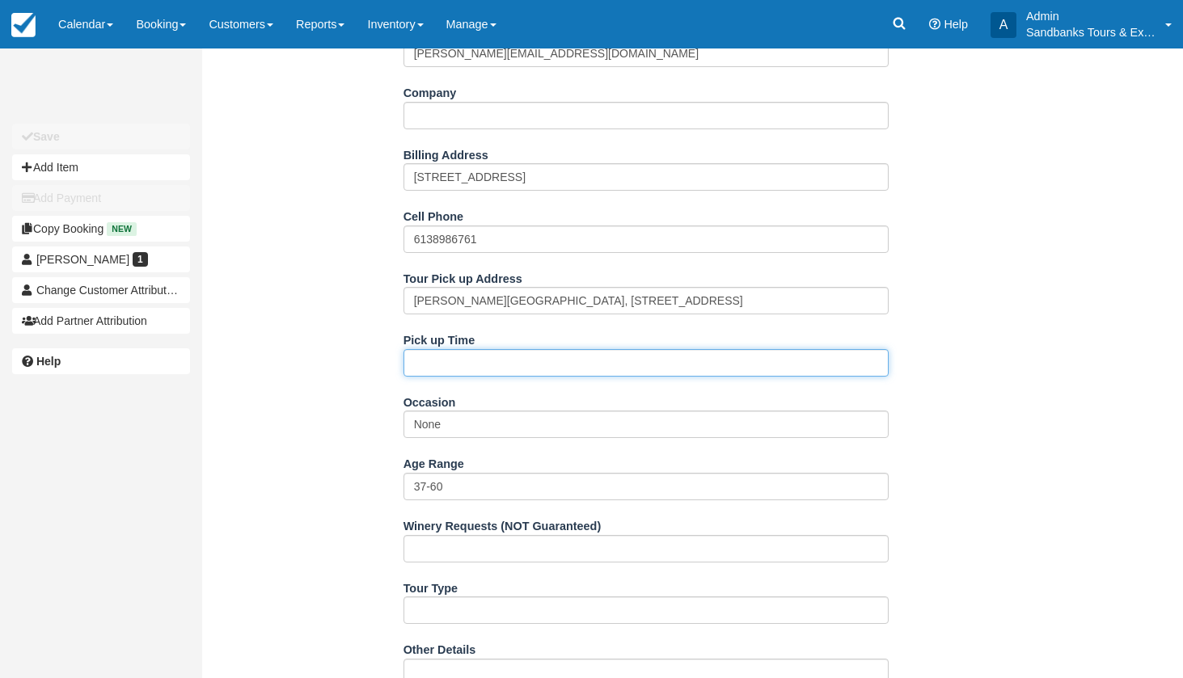
click at [449, 366] on input "Pick up Time" at bounding box center [646, 362] width 485 height 27
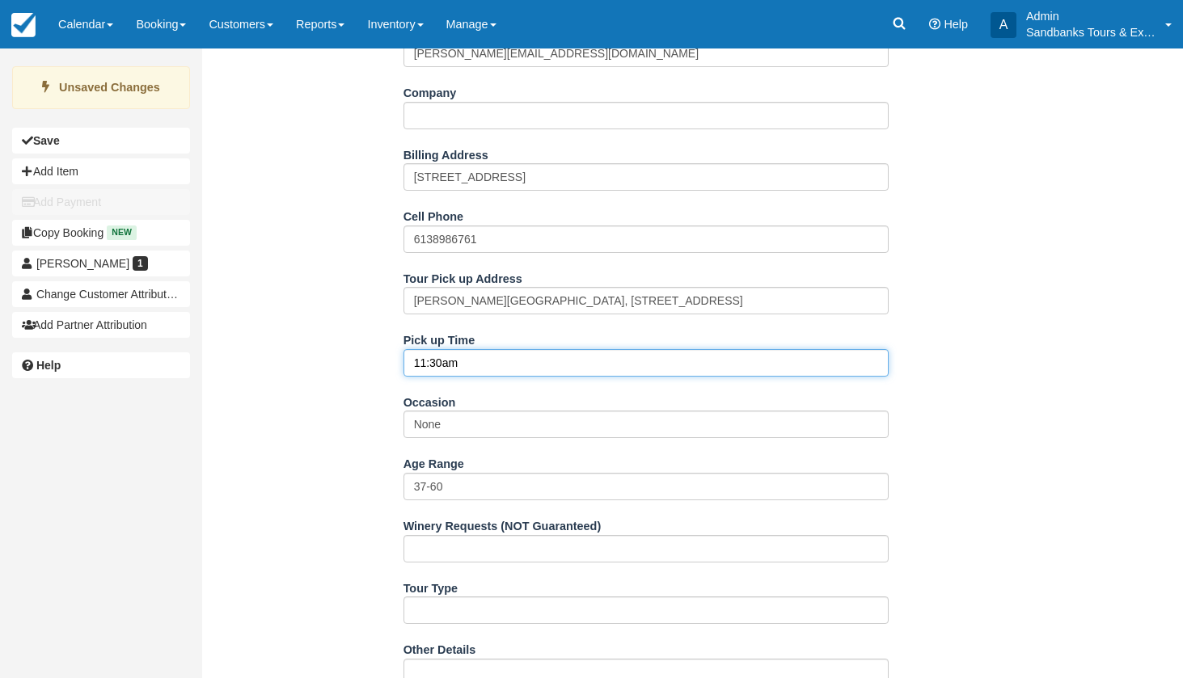
type input "11:30am"
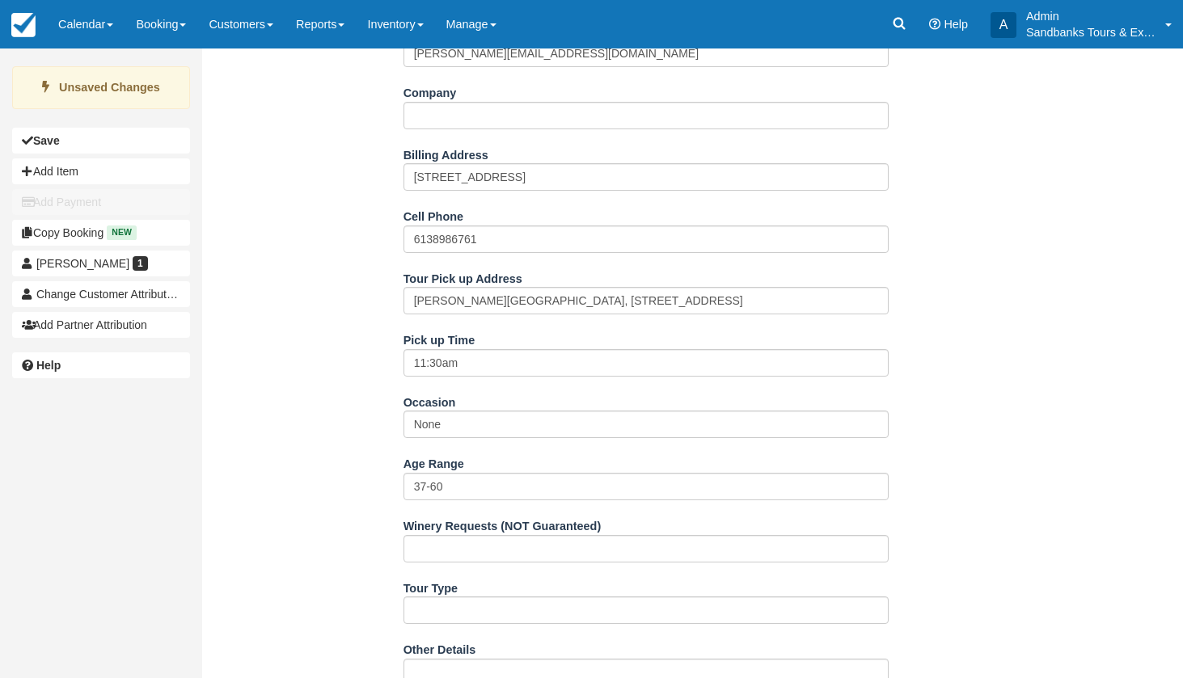
click at [291, 425] on div "Name [PERSON_NAME] E-mail [PERSON_NAME][EMAIL_ADDRESS][DOMAIN_NAME] Did you mea…" at bounding box center [645, 529] width 887 height 1147
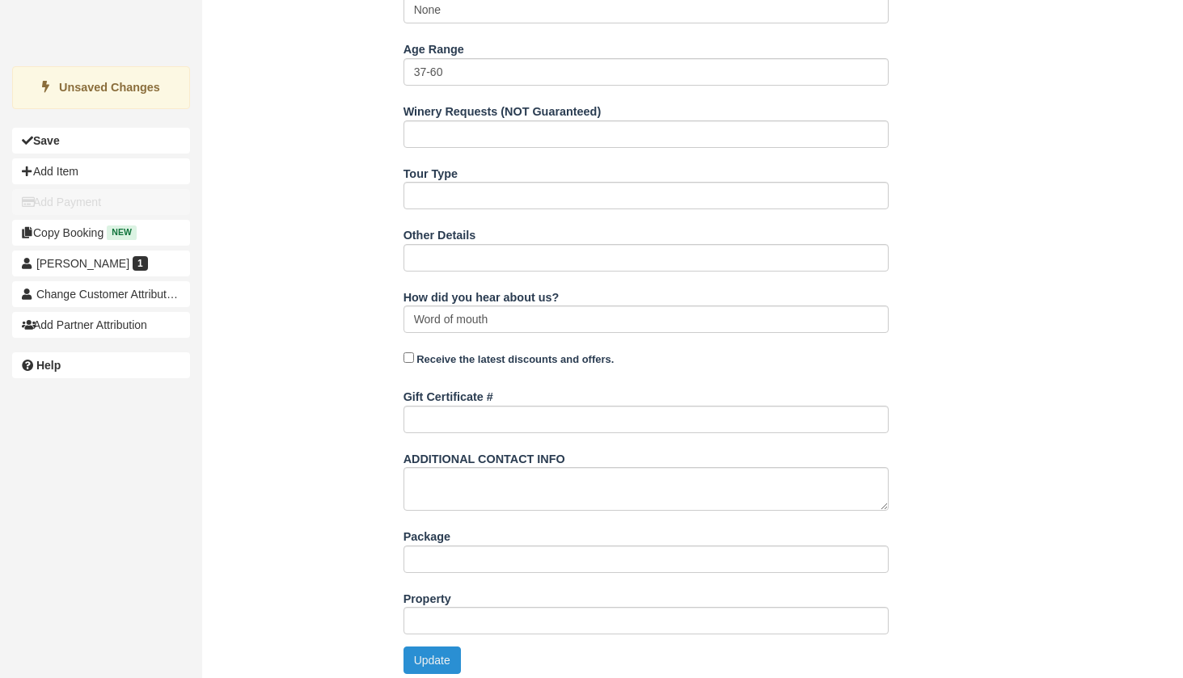
scroll to position [793, 0]
click at [427, 663] on button "Update" at bounding box center [432, 661] width 57 height 27
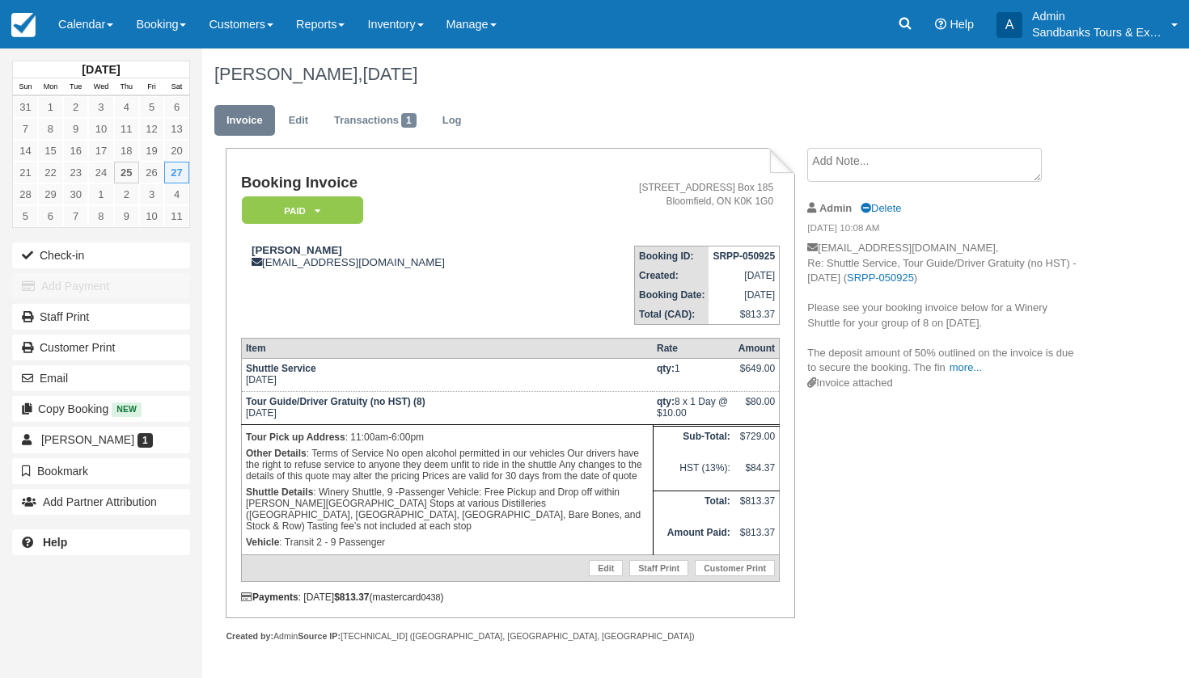
click at [554, 175] on td "57 Main Street, P.O. Box 185 Bloomfield, ON K0K 1G0" at bounding box center [667, 204] width 226 height 58
click at [65, 29] on link "Calendar" at bounding box center [86, 24] width 78 height 49
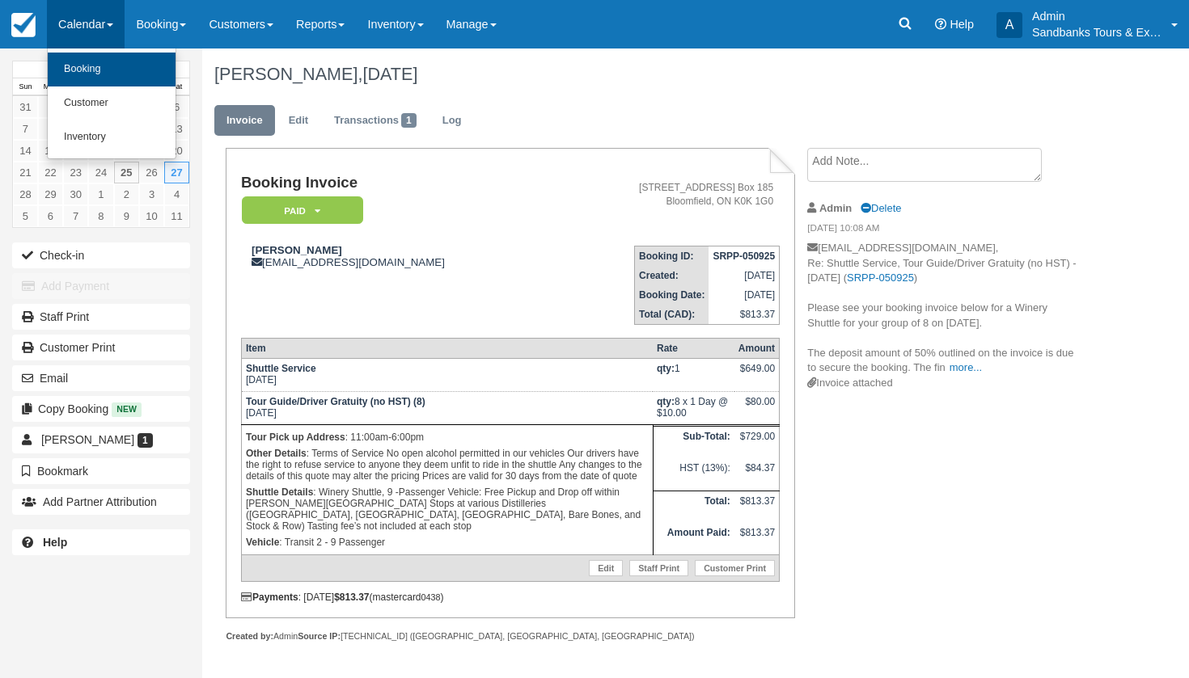
click at [85, 67] on link "Booking" at bounding box center [112, 70] width 128 height 34
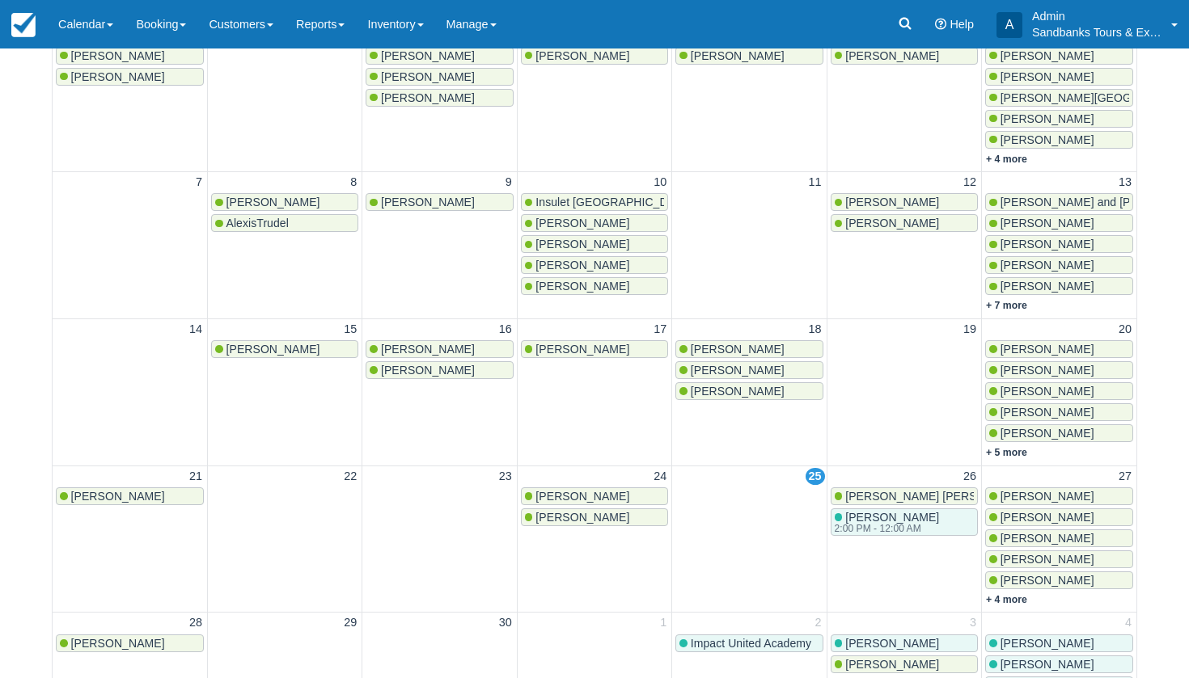
scroll to position [340, 0]
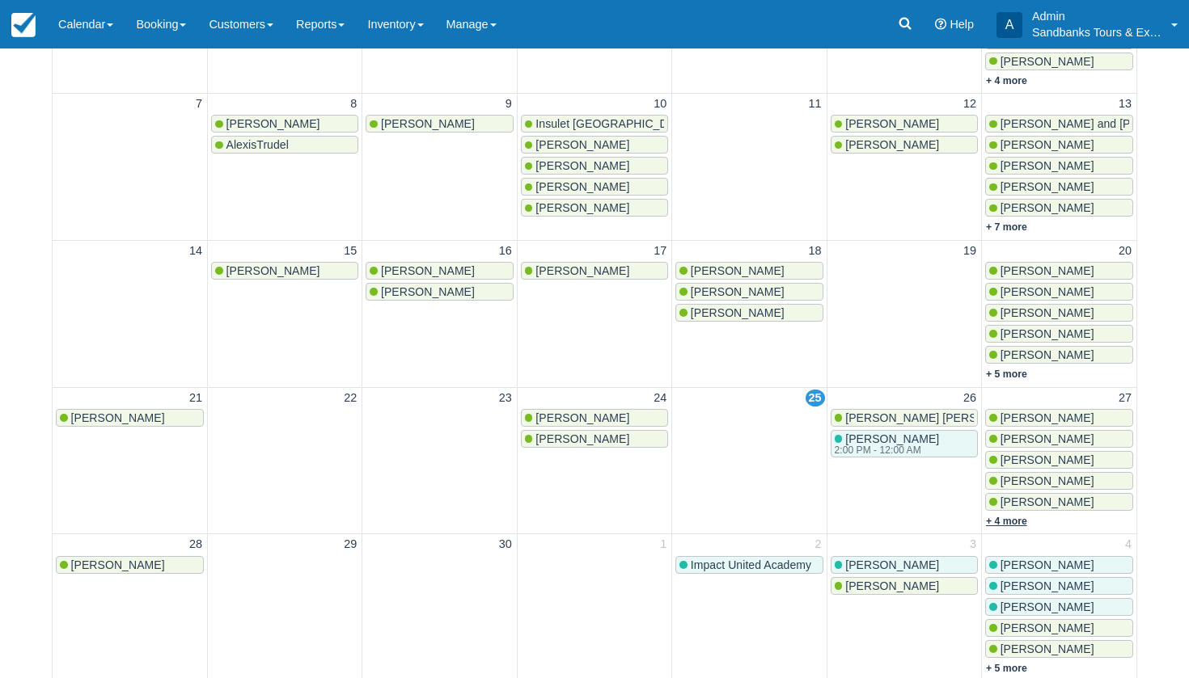
click at [1008, 520] on link "+ 4 more" at bounding box center [1006, 521] width 41 height 11
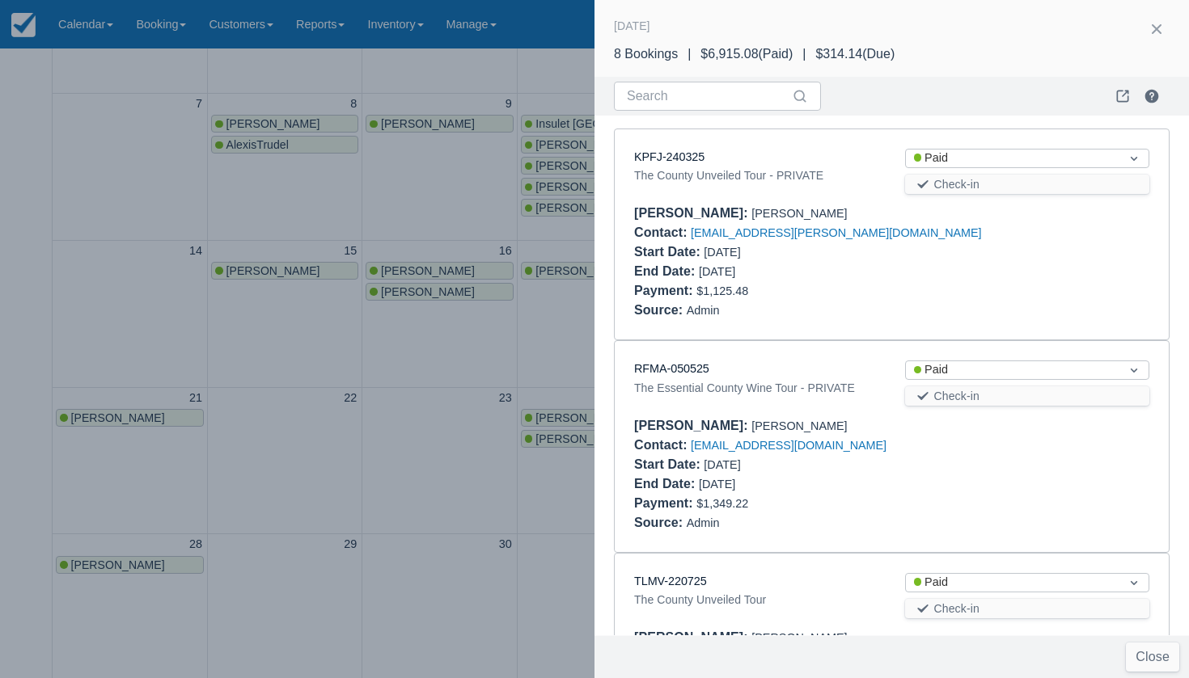
scroll to position [36, 0]
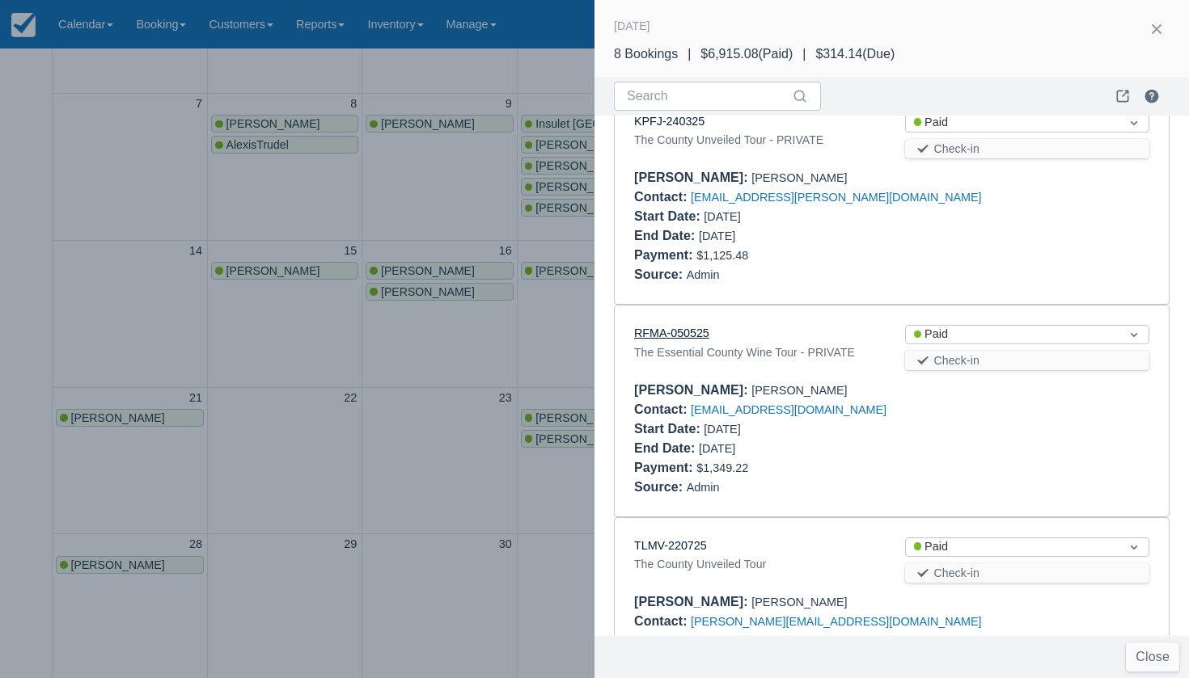
click at [701, 330] on link "RFMA-050525" at bounding box center [671, 333] width 75 height 13
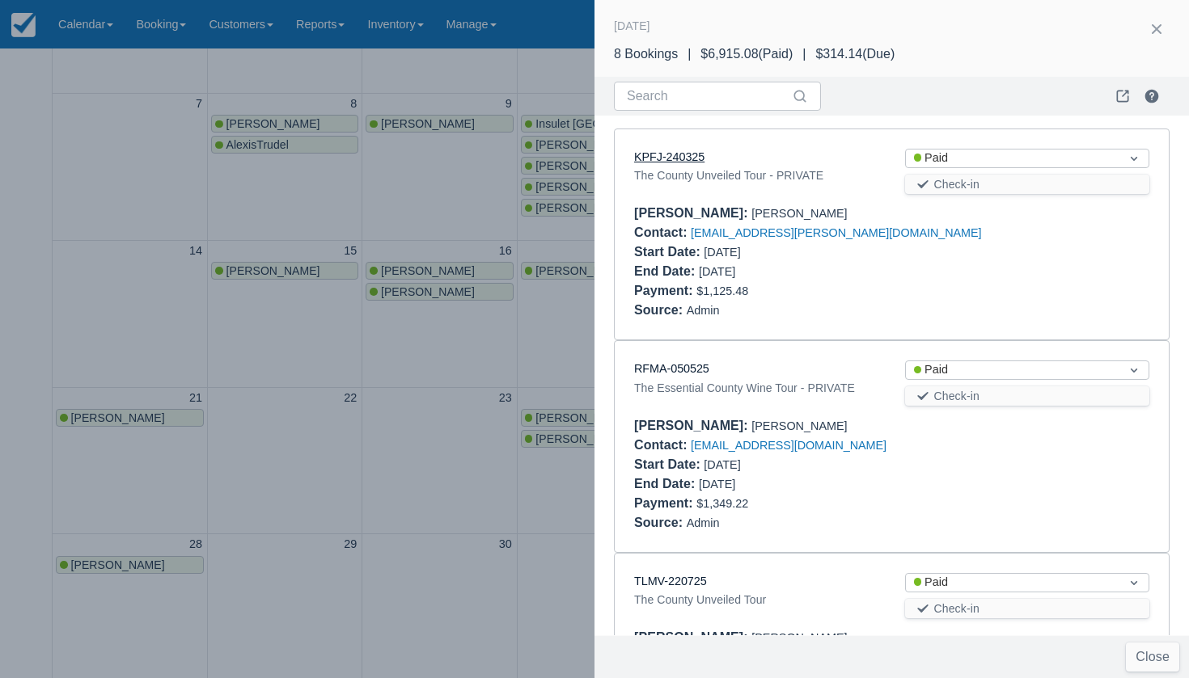
click at [672, 158] on link "KPFJ-240325" at bounding box center [669, 156] width 70 height 13
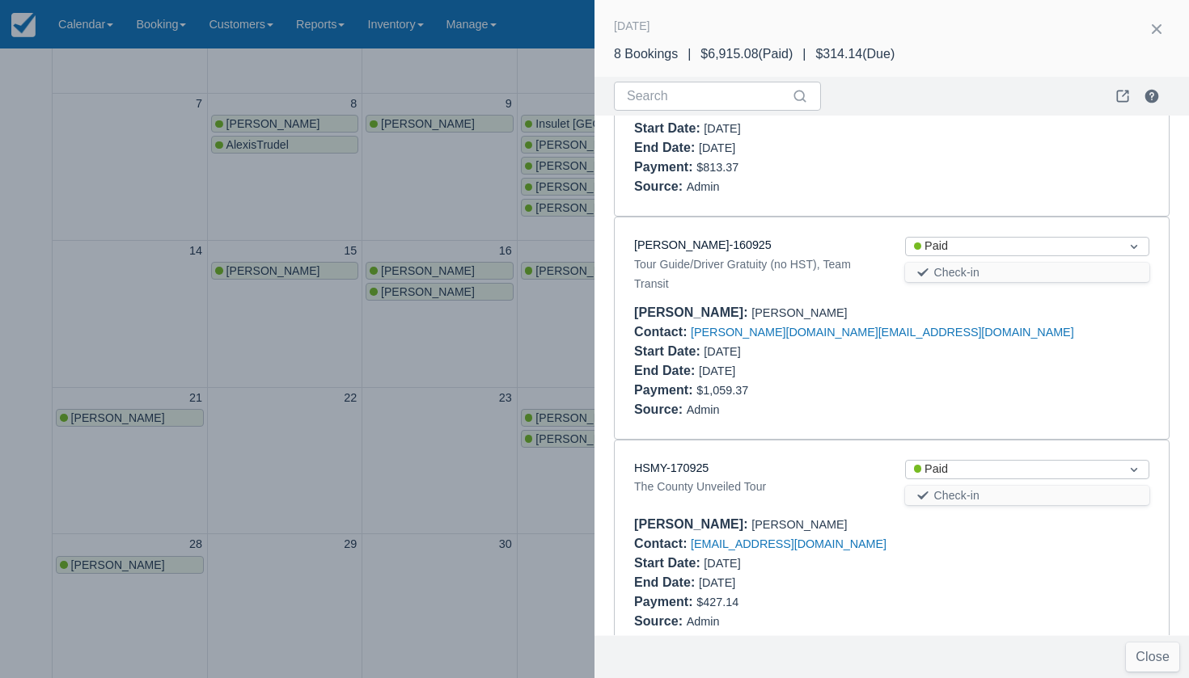
scroll to position [1208, 0]
click at [661, 237] on link "CANH-160925" at bounding box center [702, 243] width 137 height 13
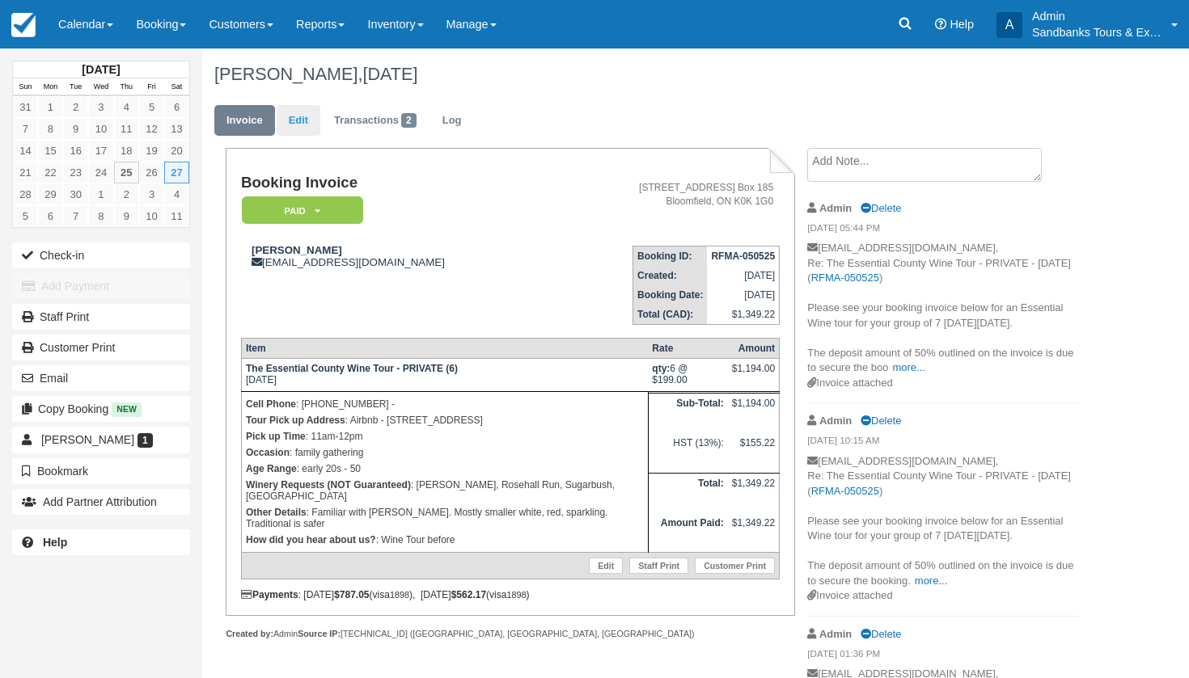
click at [298, 120] on link "Edit" at bounding box center [299, 121] width 44 height 32
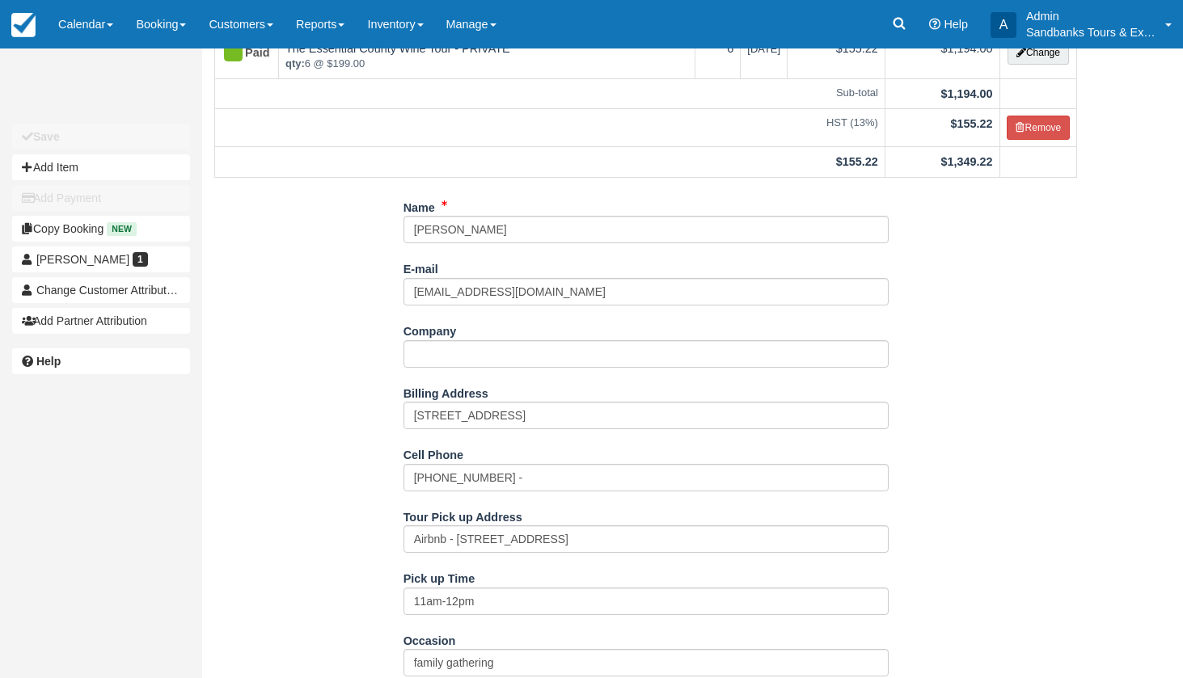
scroll to position [143, 0]
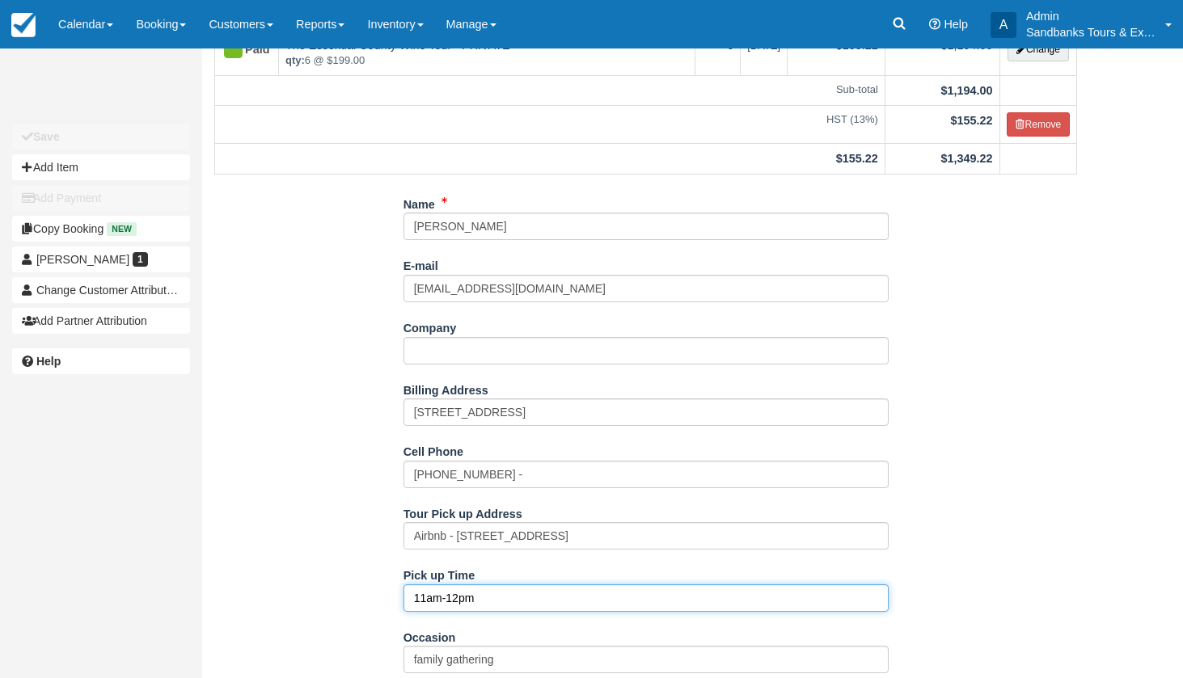
click at [492, 591] on input "11am-12pm" at bounding box center [646, 598] width 485 height 27
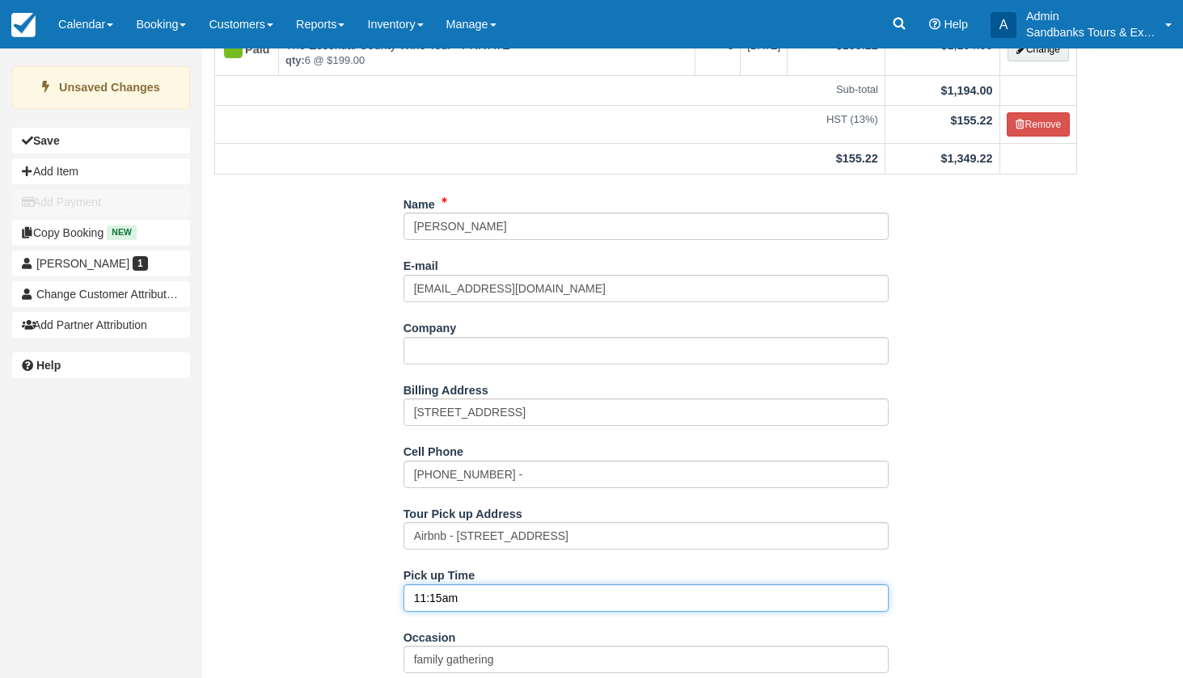
type input "11:15am"
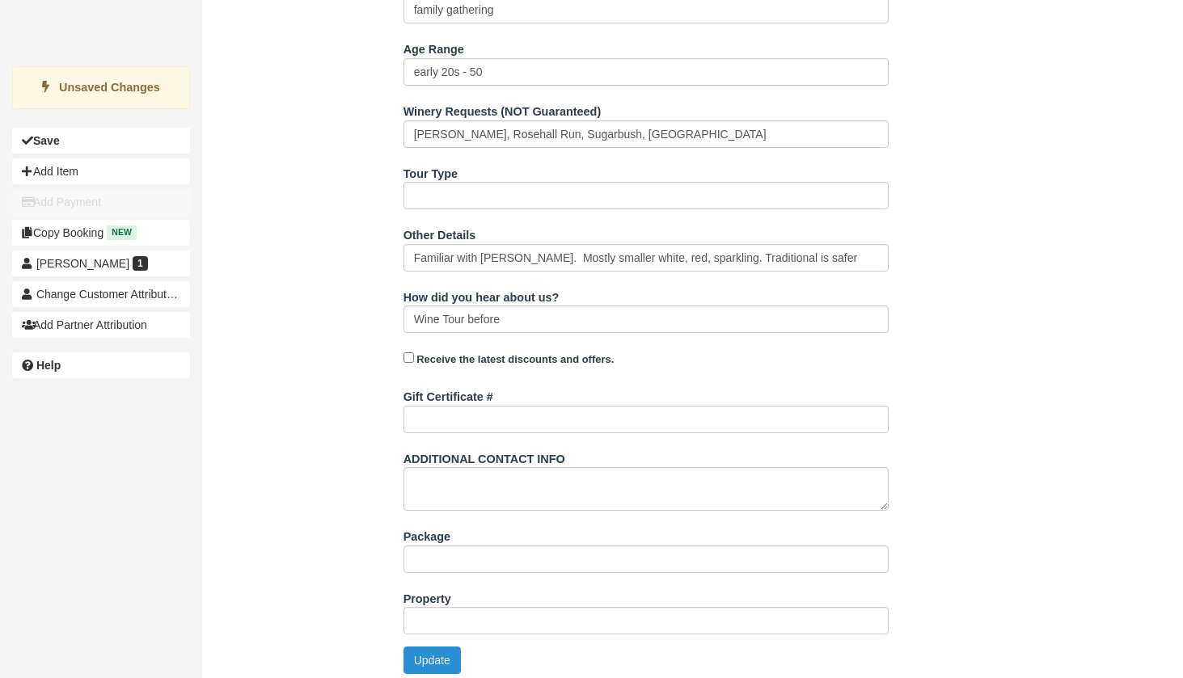
scroll to position [793, 0]
click at [413, 648] on button "Update" at bounding box center [432, 661] width 57 height 27
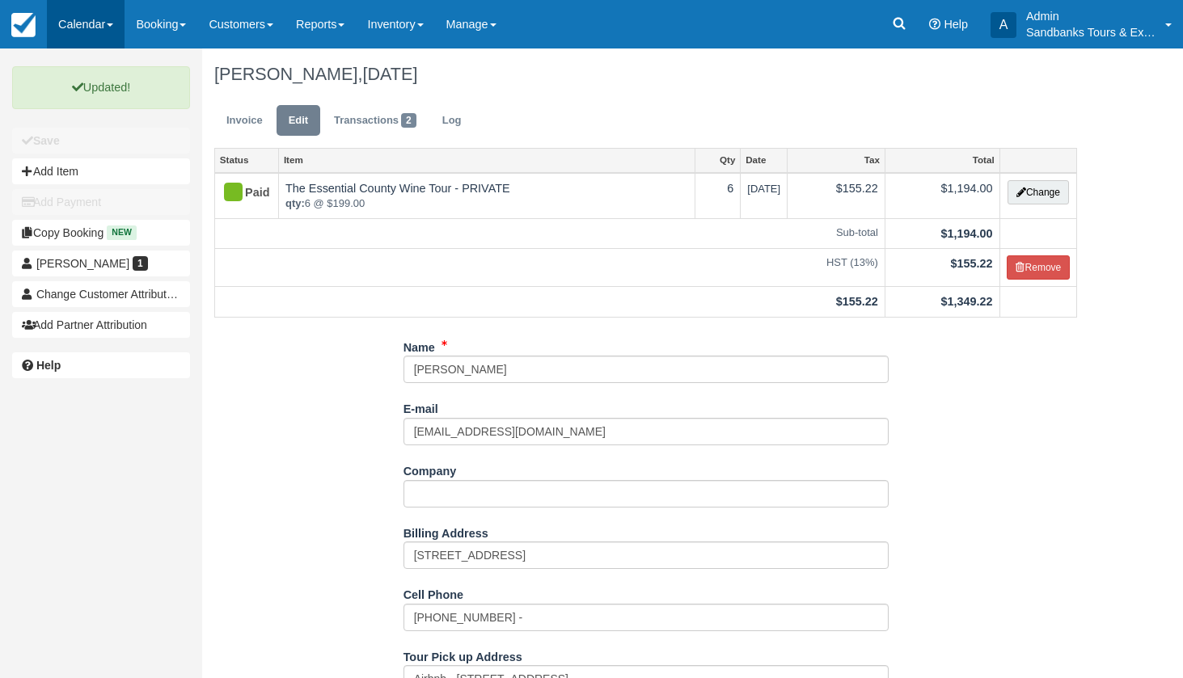
scroll to position [0, 0]
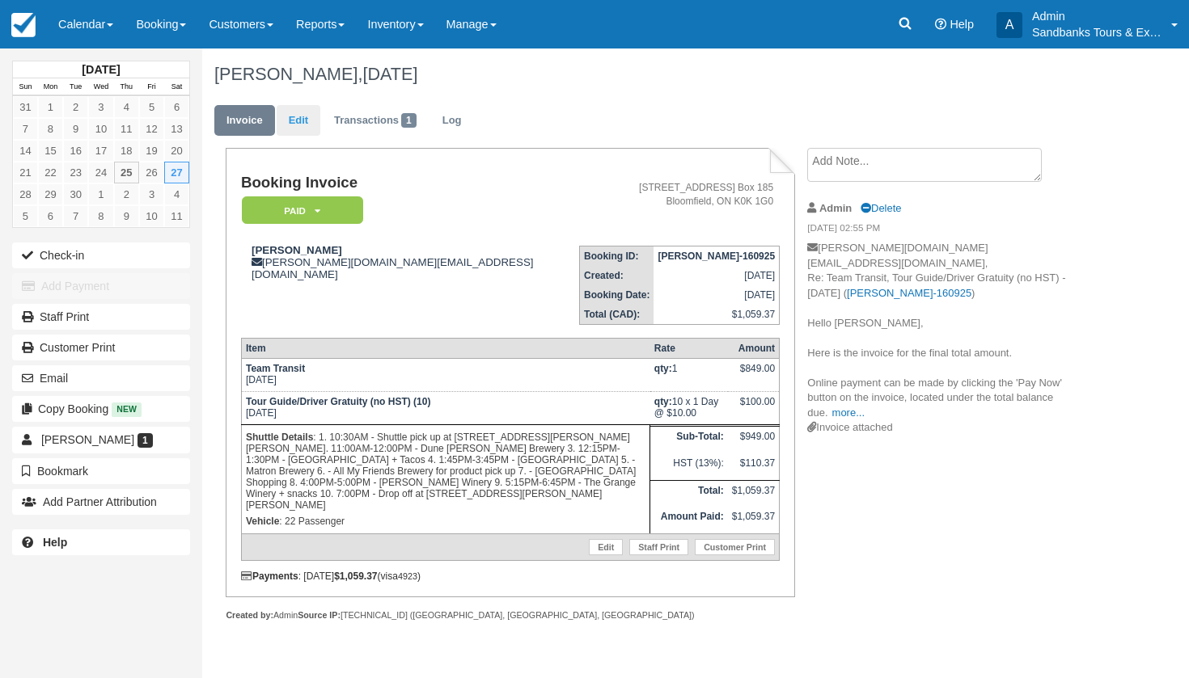
click at [297, 116] on link "Edit" at bounding box center [299, 121] width 44 height 32
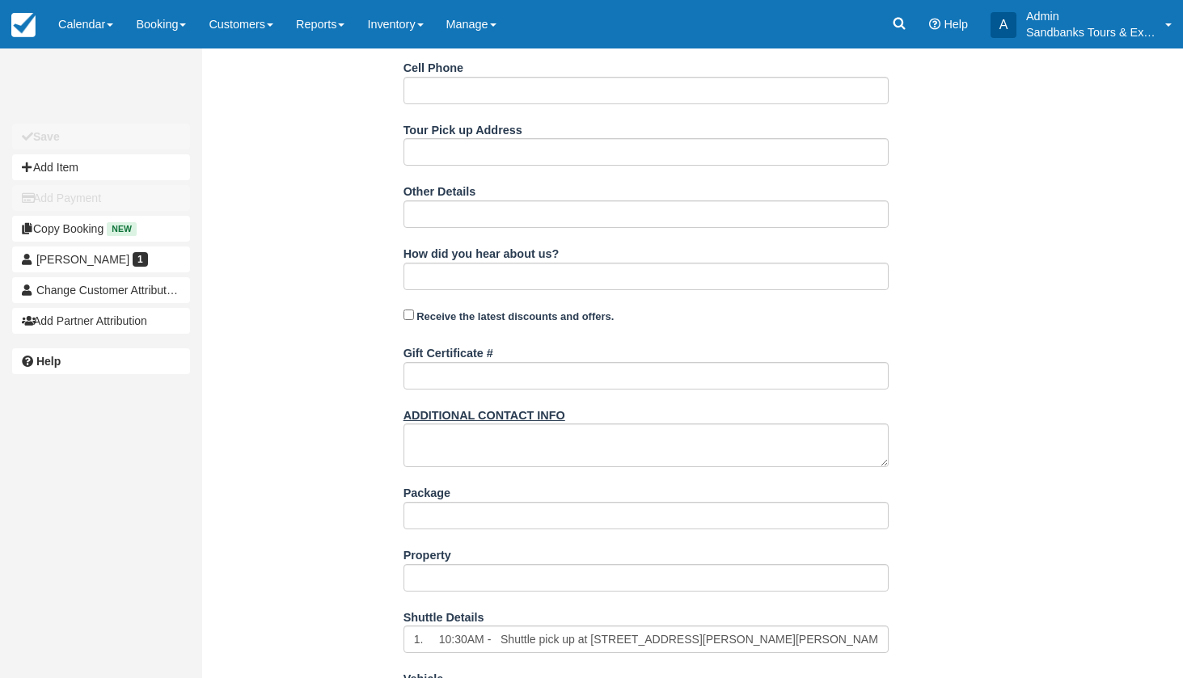
scroll to position [569, 0]
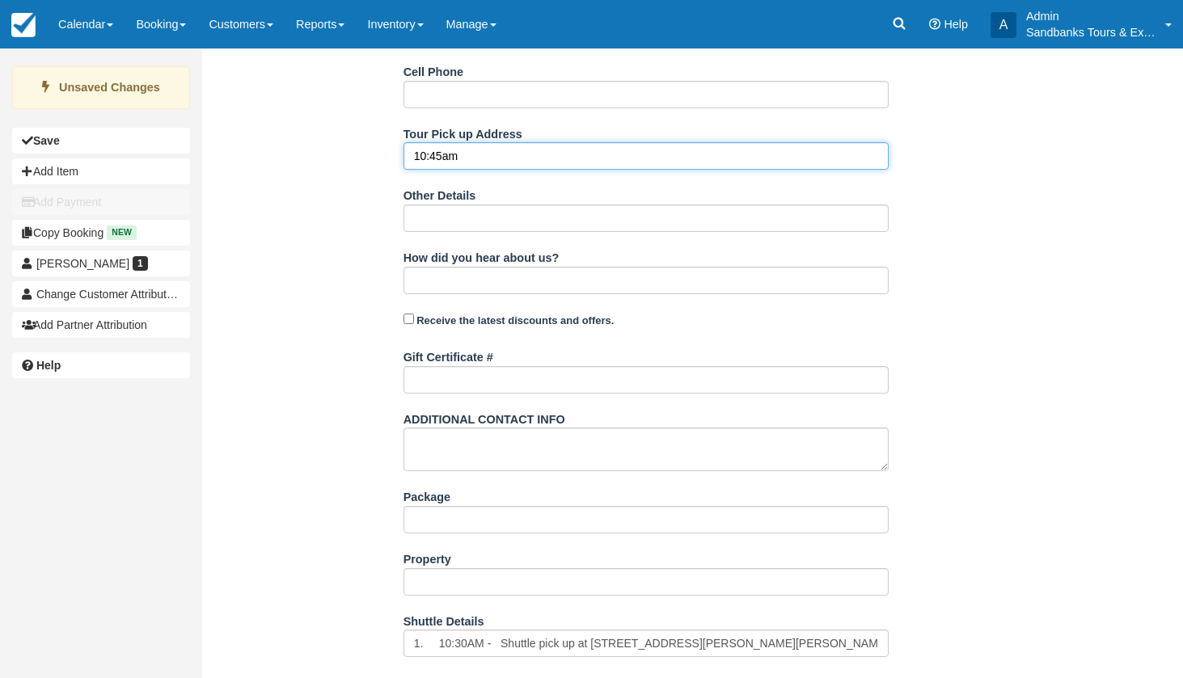
type input "10:45am"
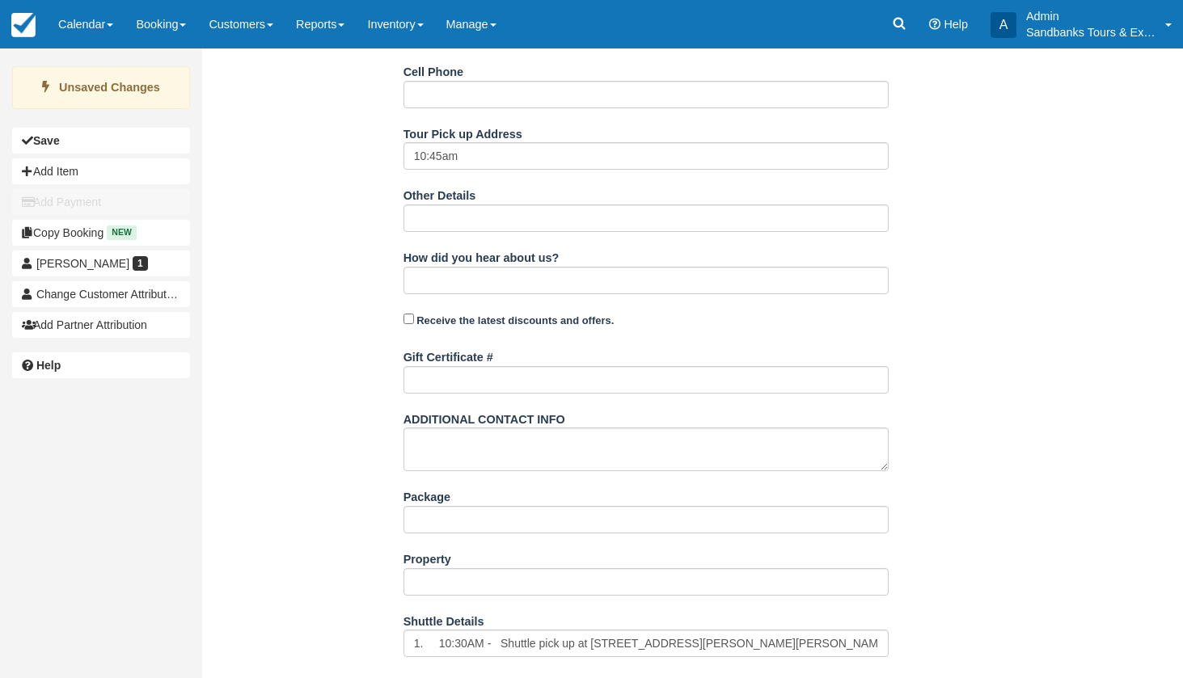
click at [378, 286] on div "Name Meghan Malloy E-mail malloy.mv@gmail.com Did you mean ? Company Billing Ad…" at bounding box center [645, 291] width 887 height 961
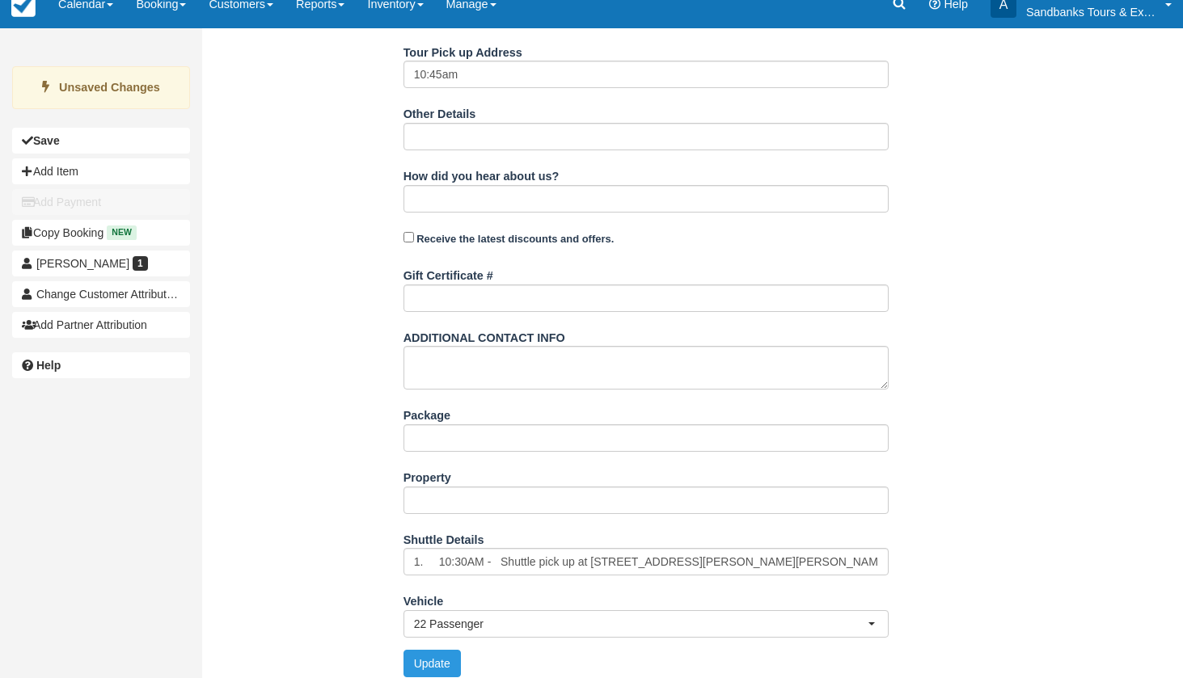
scroll to position [649, 0]
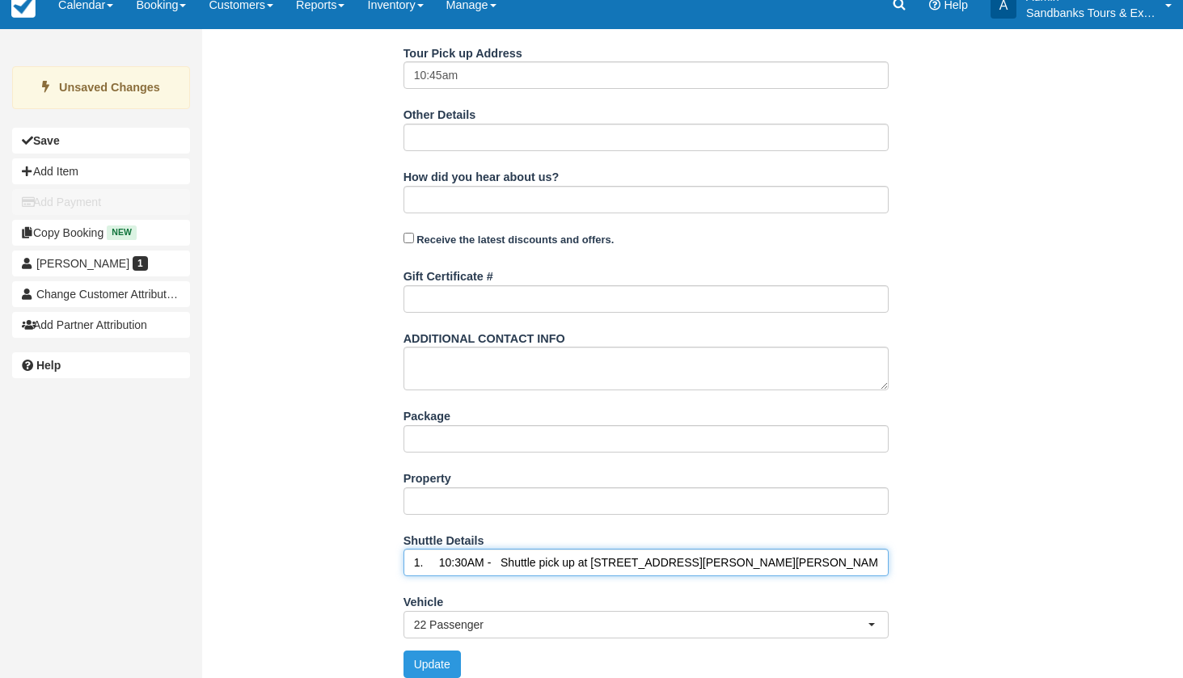
click at [466, 559] on input "1. 10:30AM - Shuttle pick up at 19 Stapleton Road Hillier ON 2. 11:00AM-12:00PM…" at bounding box center [646, 562] width 485 height 27
click at [796, 556] on input "1. 10:45AM - Shuttle pick up at 19 Stapleton Road Hillier ON 2. 11:00AM-12:00PM…" at bounding box center [646, 562] width 485 height 27
type input "1. 10:45AM - Shuttle pick up at 19 Stapleton Road Hillier ON 2. 11:00AM-12:00PM…"
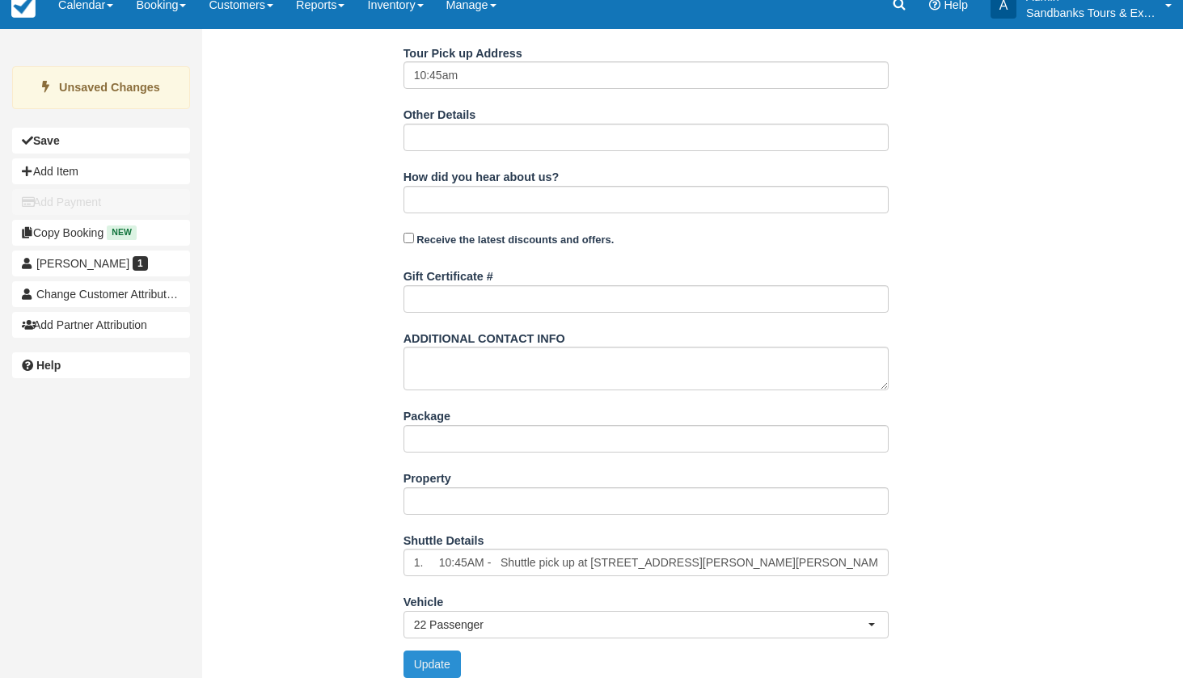
click at [421, 658] on button "Update" at bounding box center [432, 664] width 57 height 27
